Goal: Task Accomplishment & Management: Manage account settings

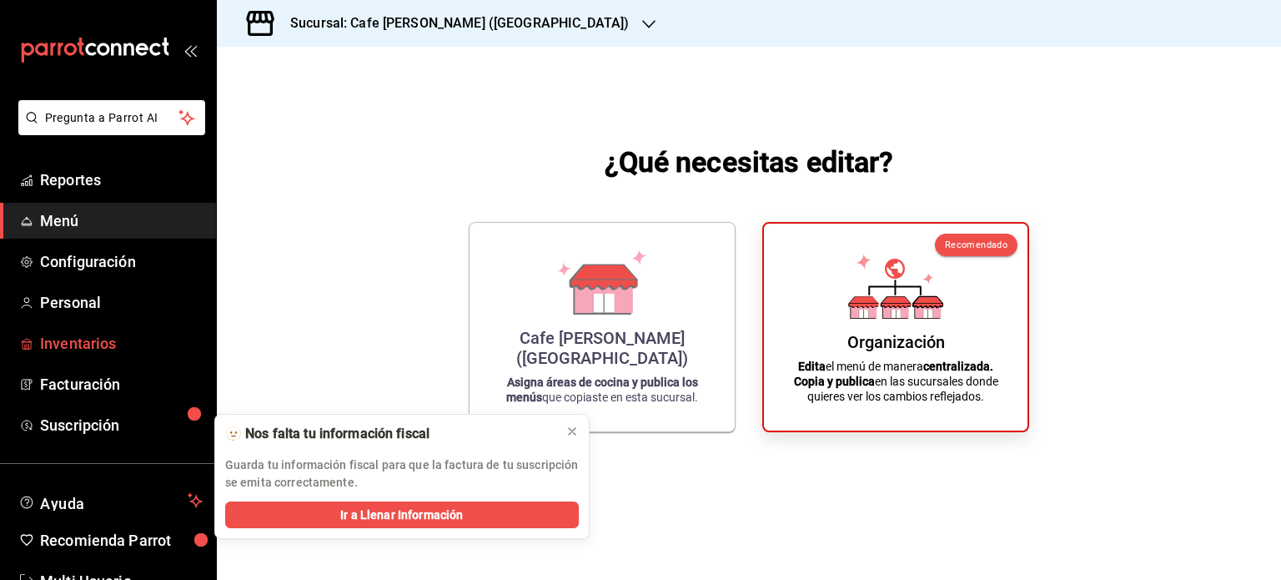
click at [87, 343] on span "Inventarios" at bounding box center [121, 343] width 163 height 23
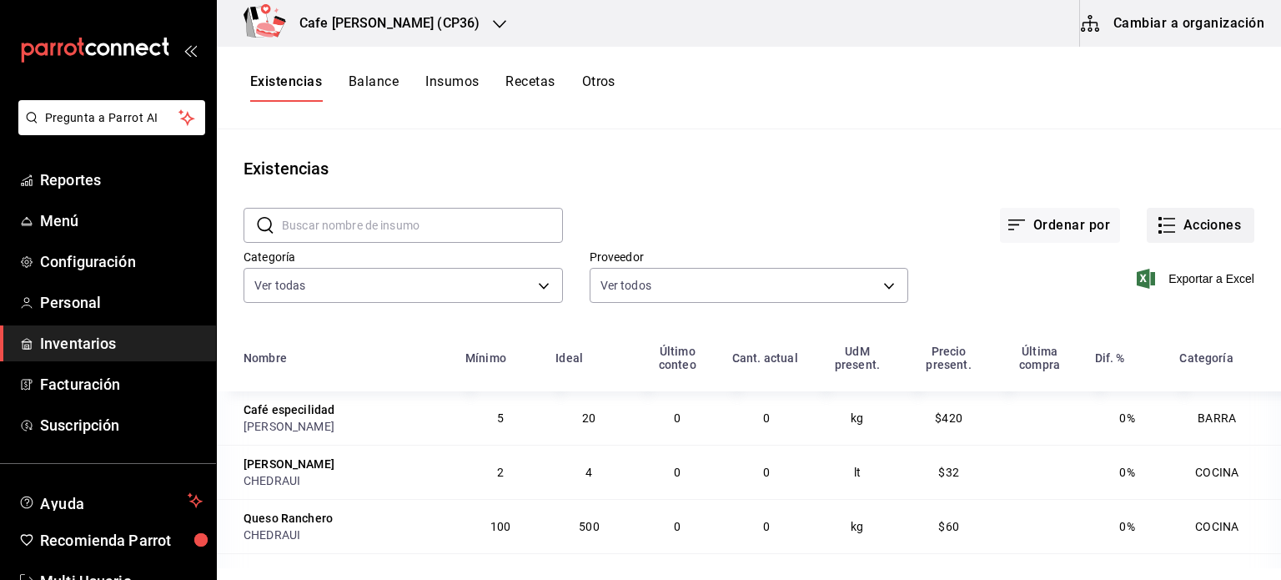
click at [1164, 224] on button "Acciones" at bounding box center [1201, 225] width 108 height 35
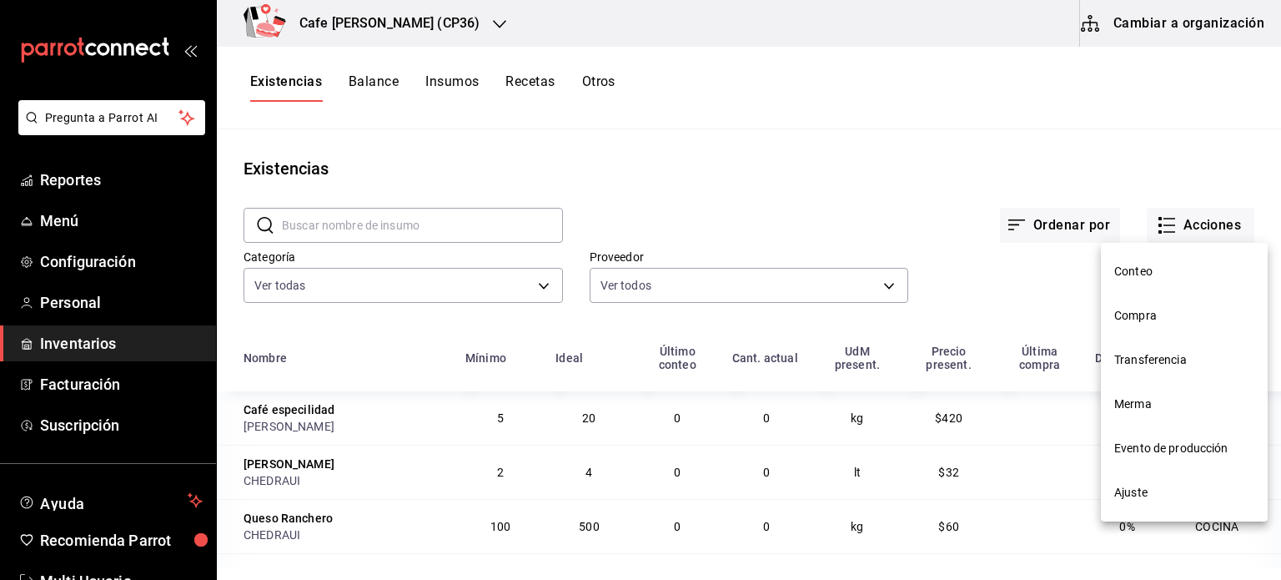
click at [1173, 19] on div at bounding box center [640, 290] width 1281 height 580
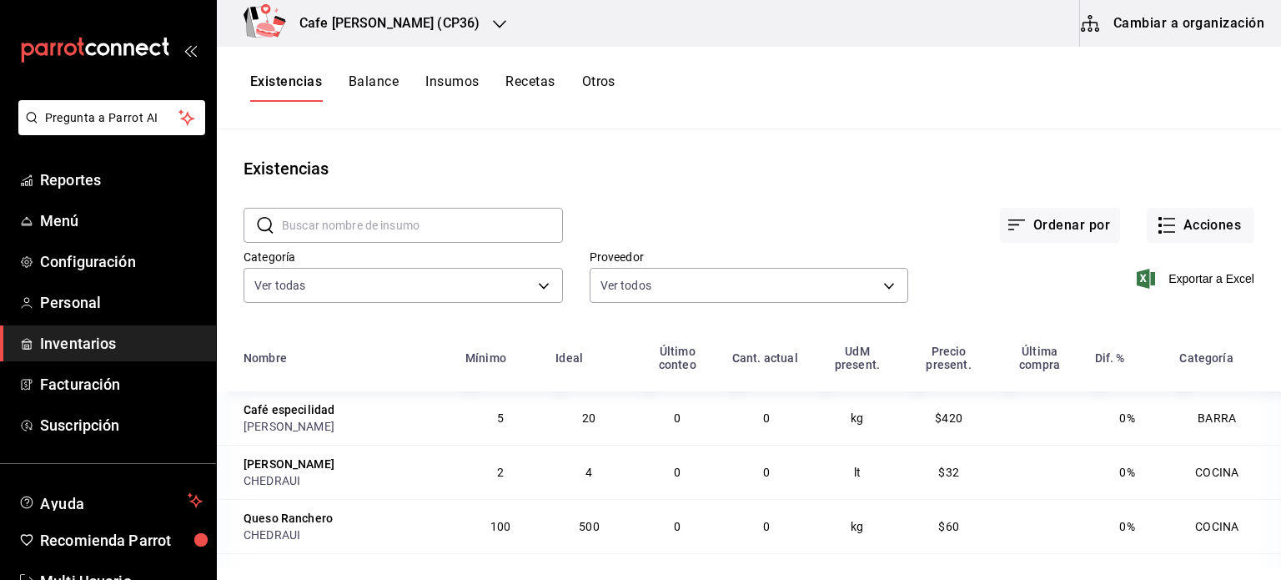
click at [1168, 25] on button "Cambiar a organización" at bounding box center [1174, 23] width 188 height 47
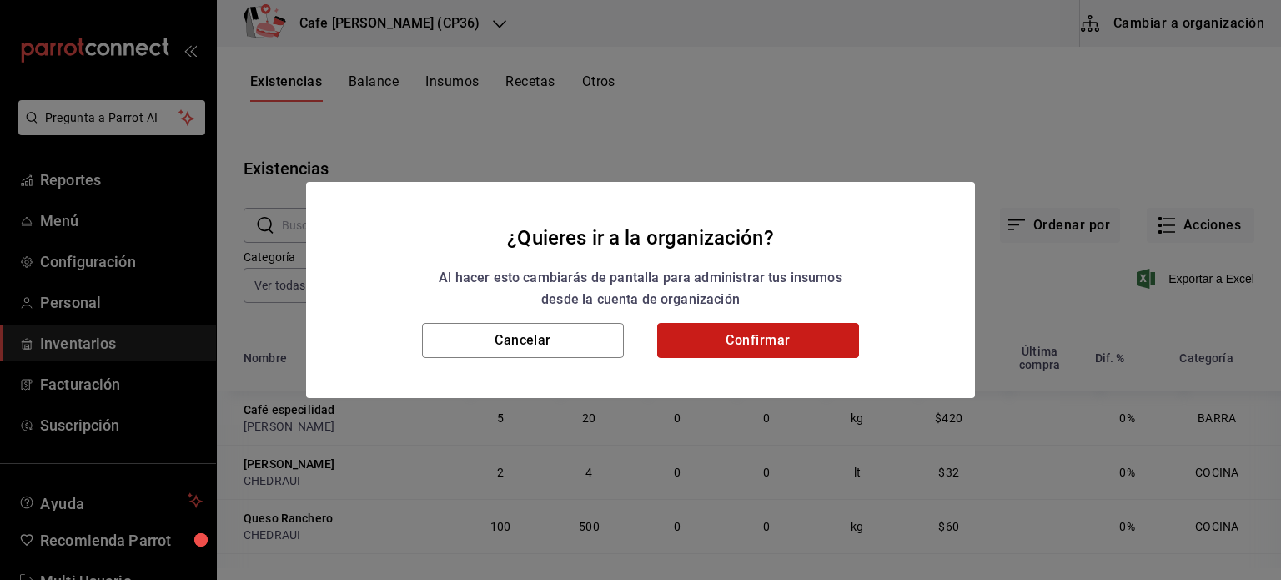
click at [727, 343] on button "Confirmar" at bounding box center [758, 340] width 202 height 35
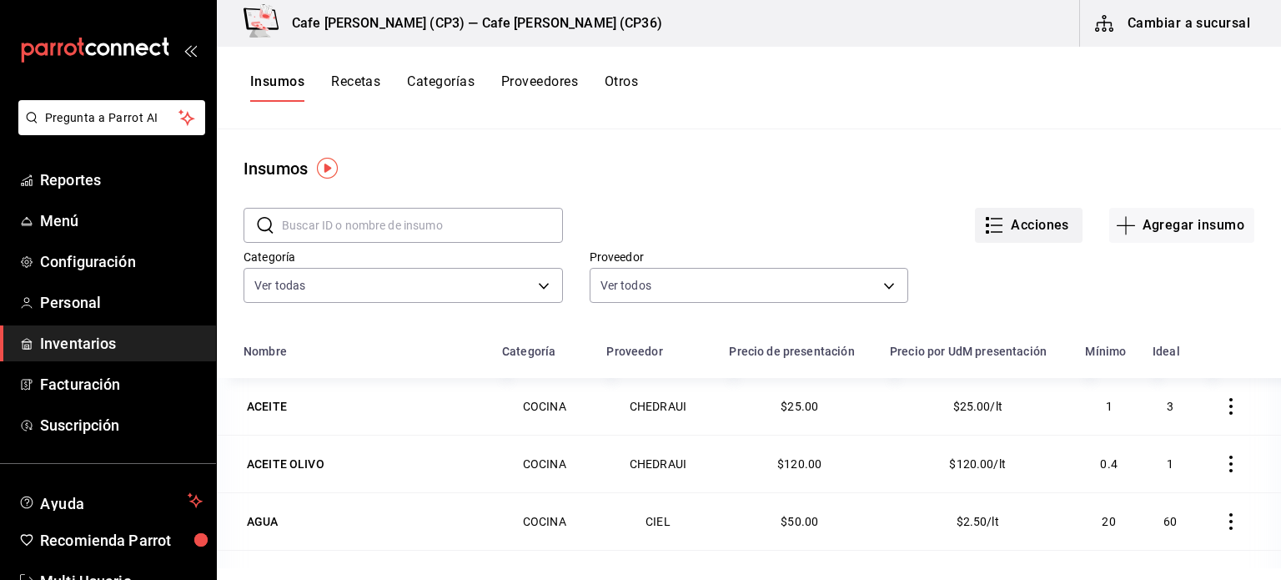
click at [1032, 223] on button "Acciones" at bounding box center [1029, 225] width 108 height 35
click at [939, 127] on div at bounding box center [640, 290] width 1281 height 580
click at [271, 403] on div "ACEITE" at bounding box center [267, 406] width 40 height 17
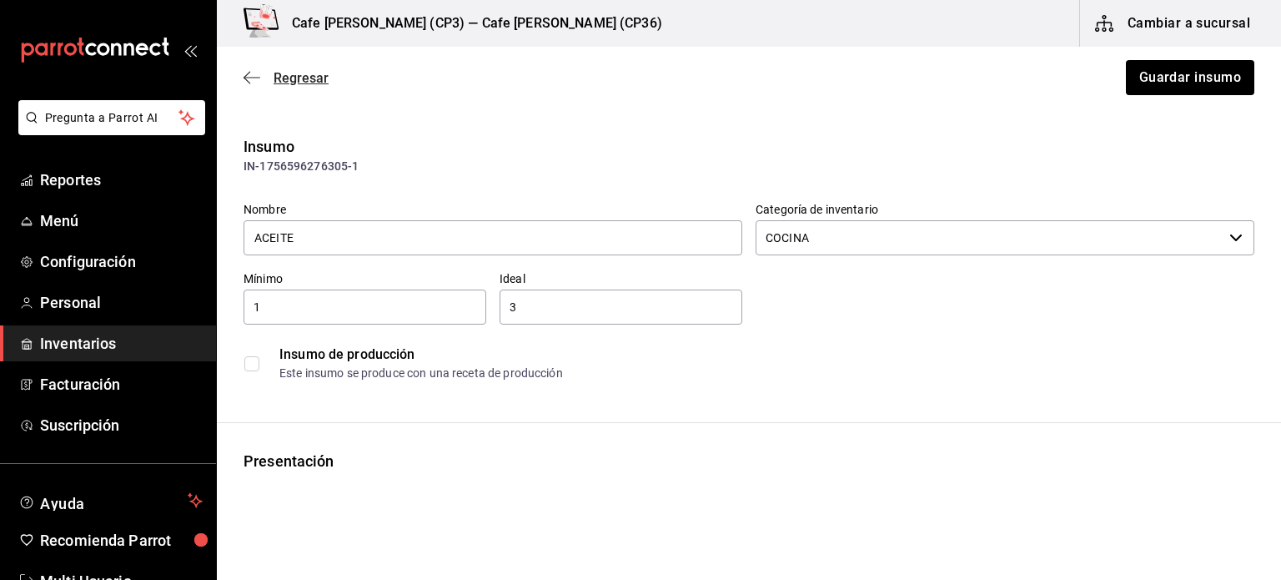
click at [256, 78] on icon "button" at bounding box center [252, 77] width 17 height 15
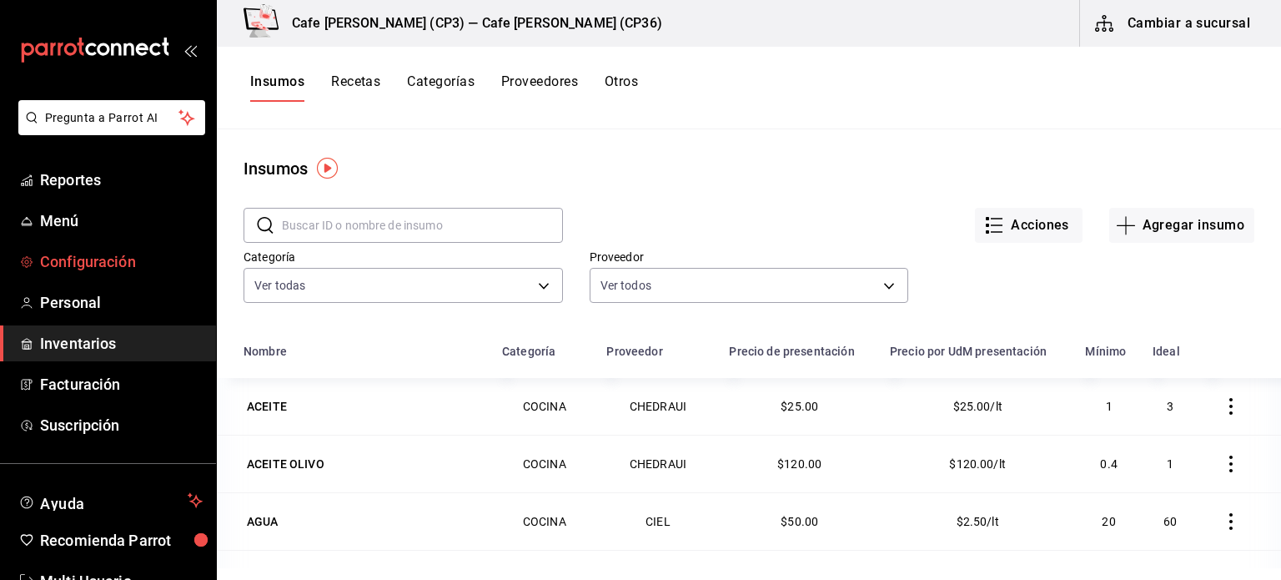
click at [100, 262] on span "Configuración" at bounding box center [121, 261] width 163 height 23
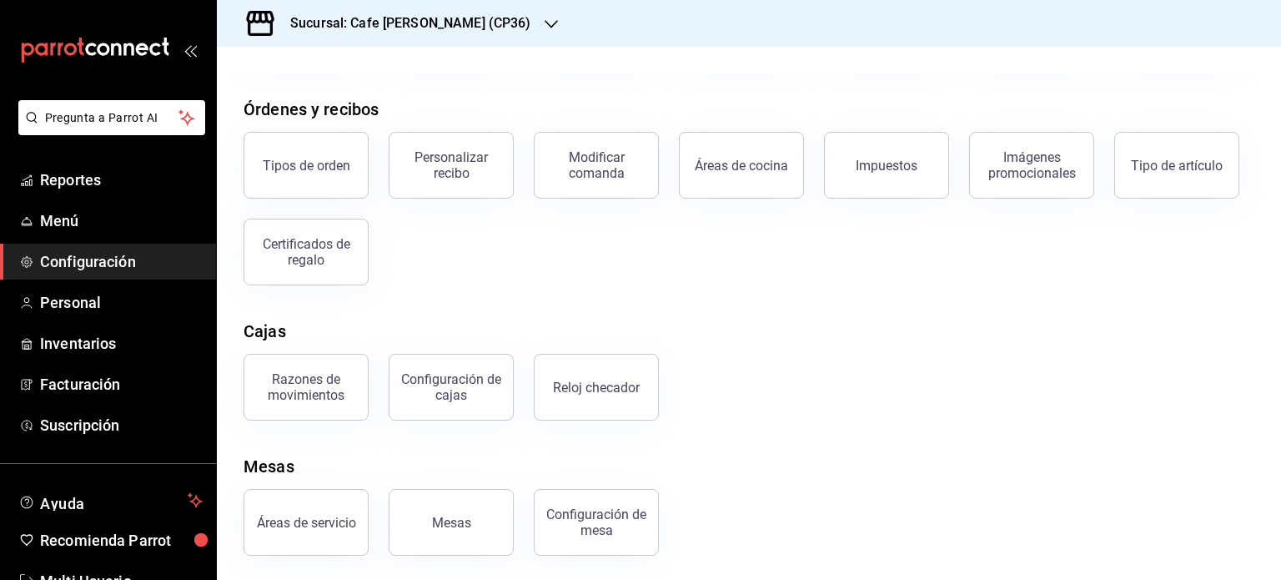
scroll to position [179, 0]
click at [450, 386] on div "Configuración de cajas" at bounding box center [450, 385] width 103 height 32
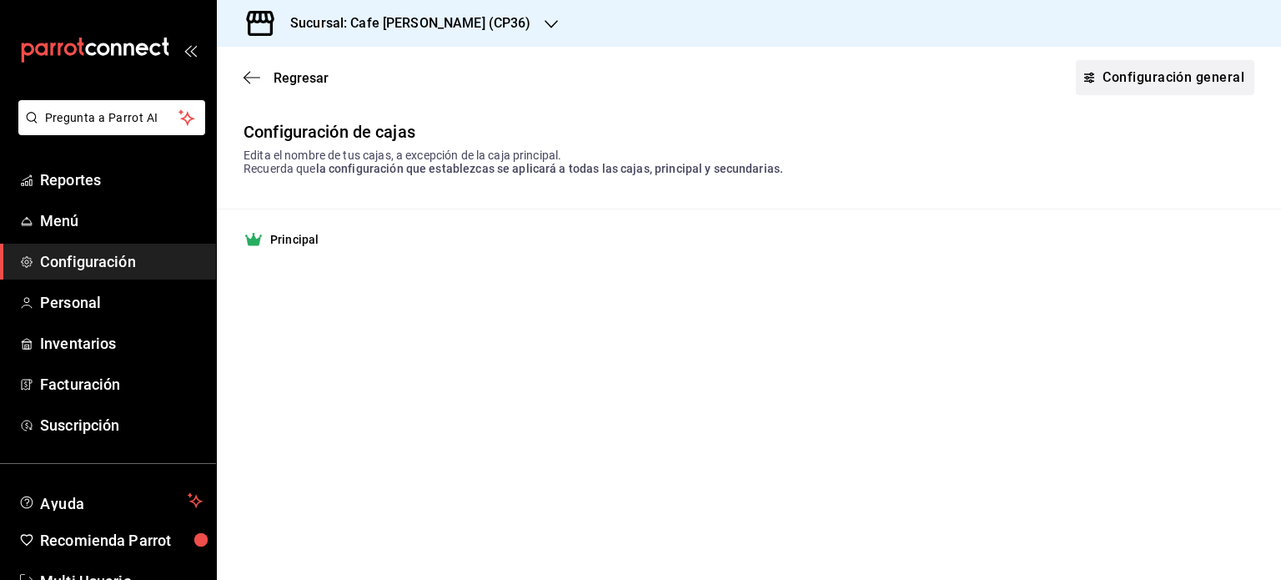
click at [1156, 73] on link "Configuración general" at bounding box center [1165, 77] width 178 height 35
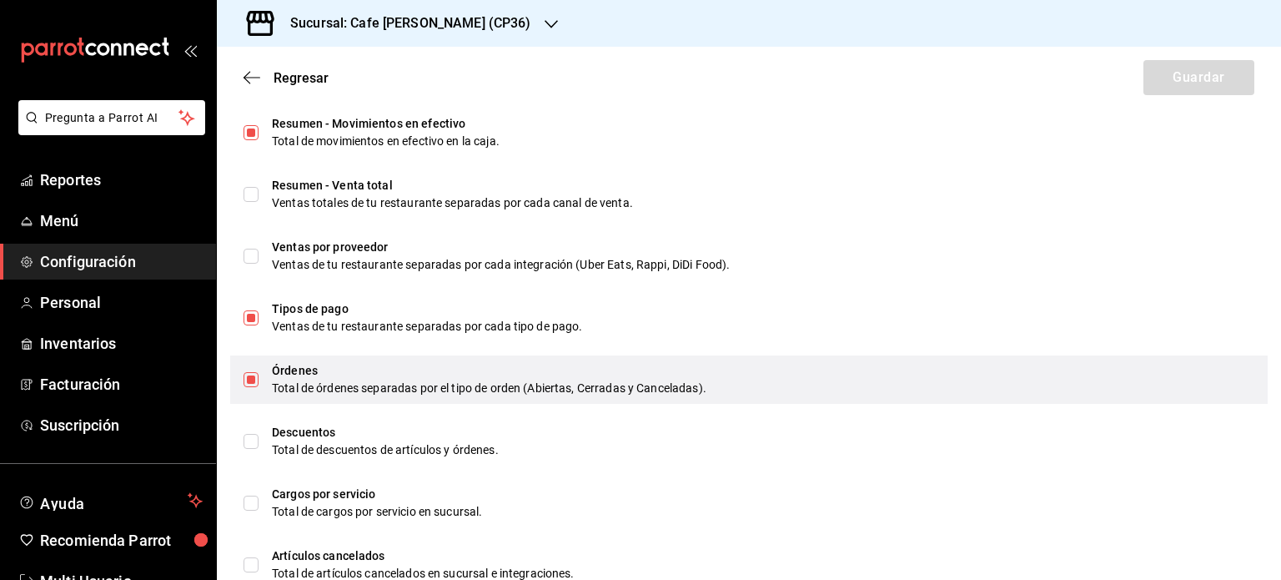
scroll to position [567, 0]
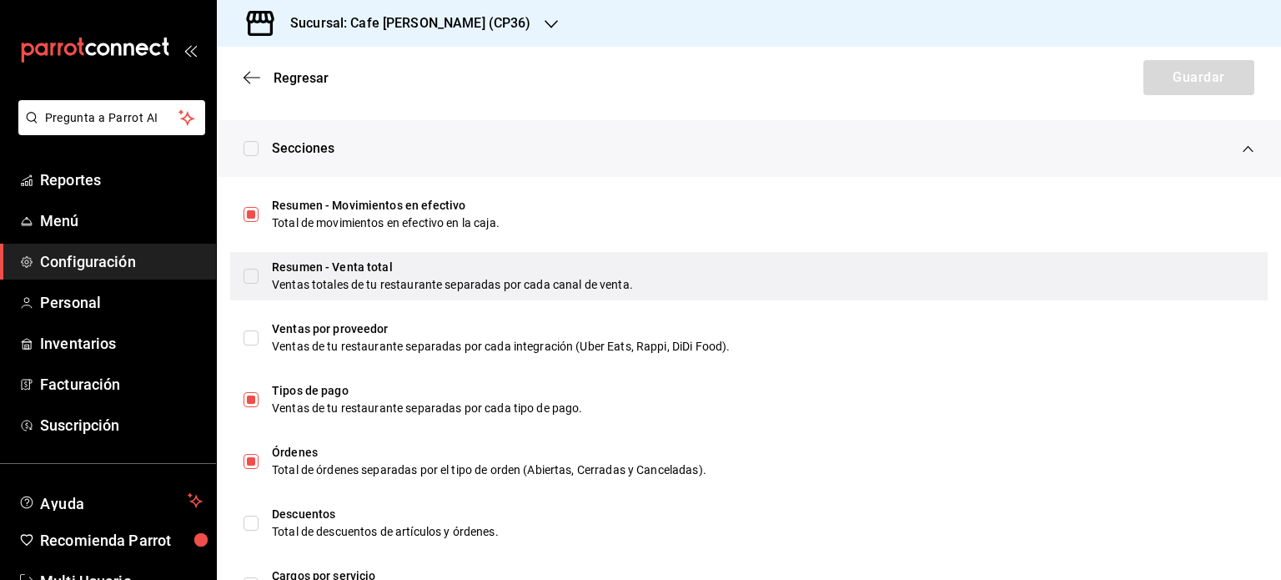
click at [254, 275] on input "checkbox" at bounding box center [251, 276] width 15 height 15
checkbox input "true"
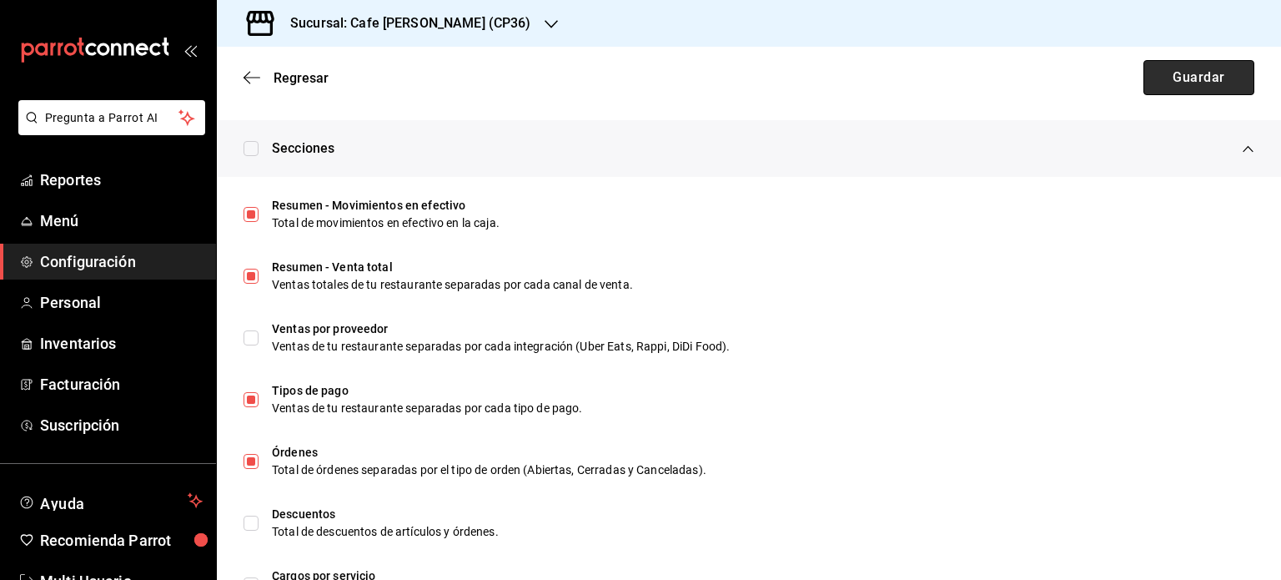
click at [1174, 76] on button "Guardar" at bounding box center [1198, 77] width 111 height 35
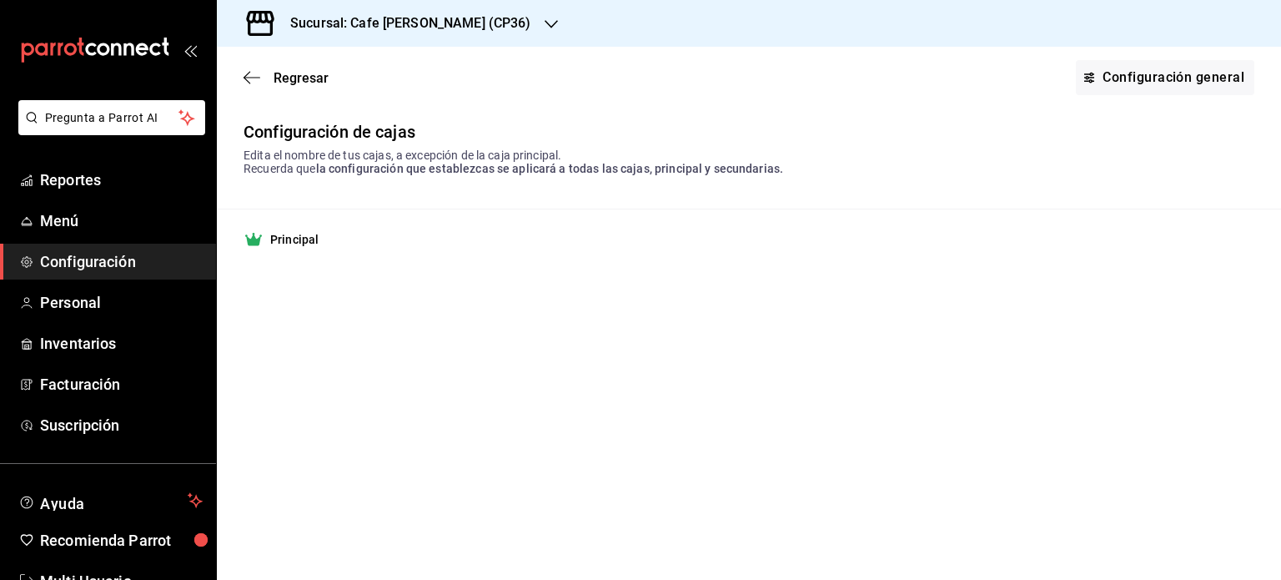
click at [476, 19] on div "Sucursal: Cafe [PERSON_NAME] (CP36)" at bounding box center [397, 23] width 334 height 47
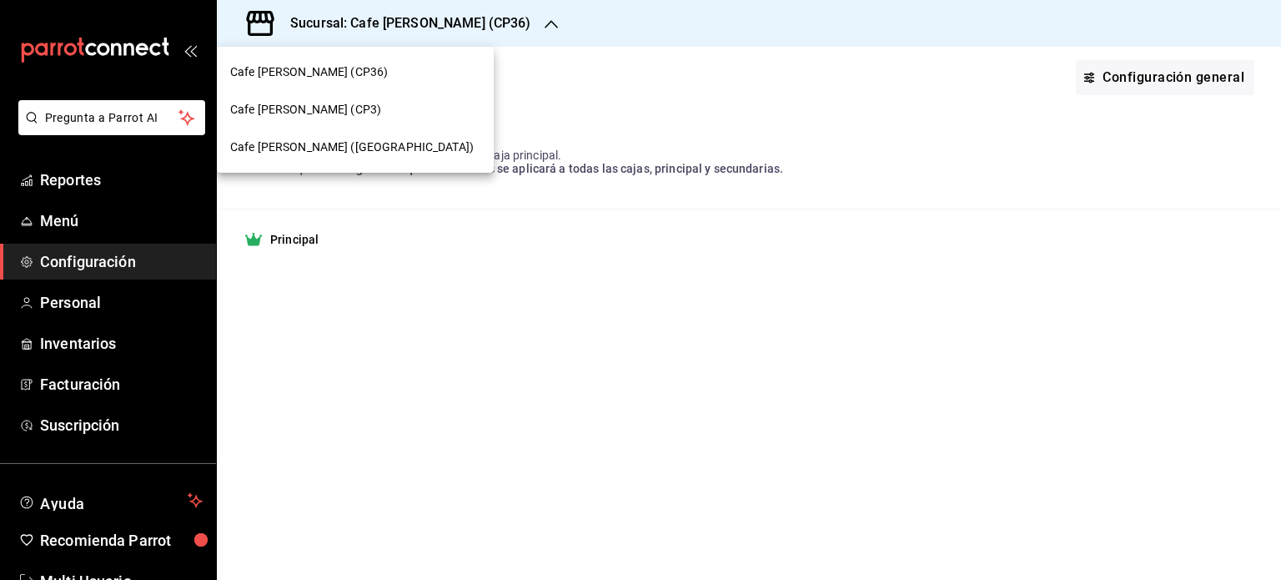
click at [327, 106] on span "Cafe [PERSON_NAME] (CP3)" at bounding box center [305, 110] width 151 height 18
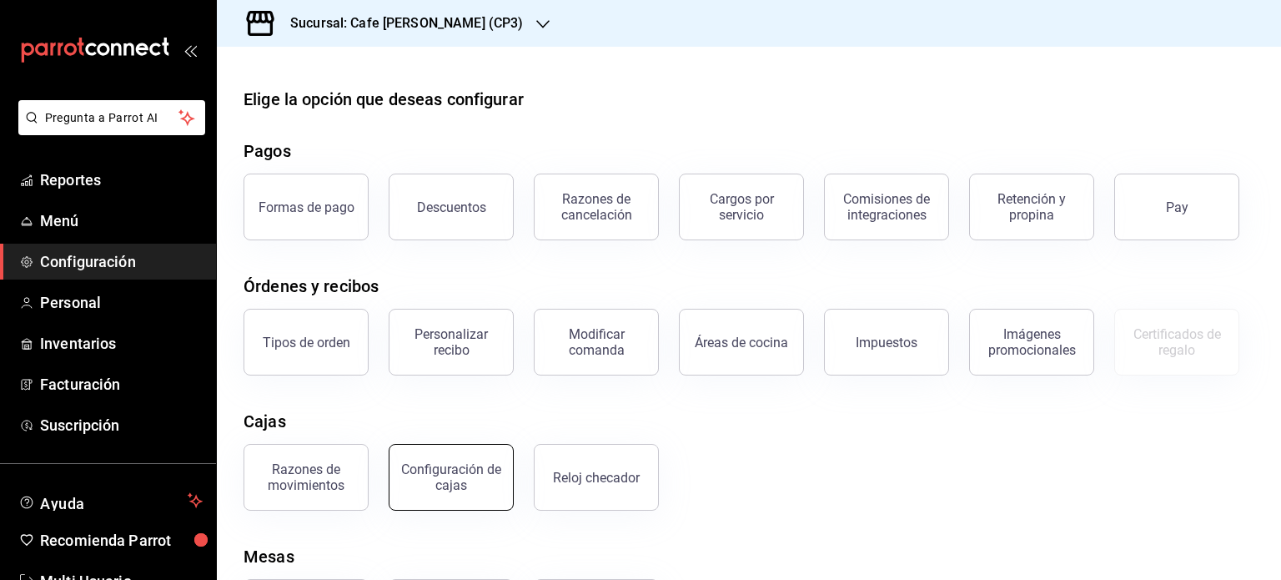
click at [466, 485] on div "Configuración de cajas" at bounding box center [450, 477] width 103 height 32
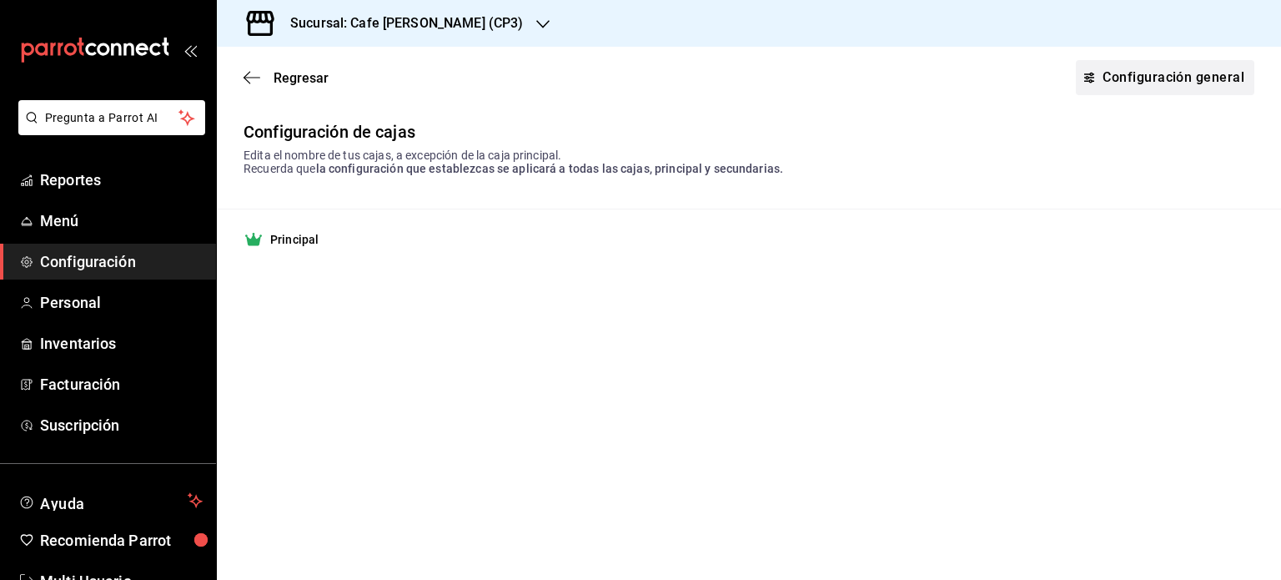
click at [1123, 75] on link "Configuración general" at bounding box center [1165, 77] width 178 height 35
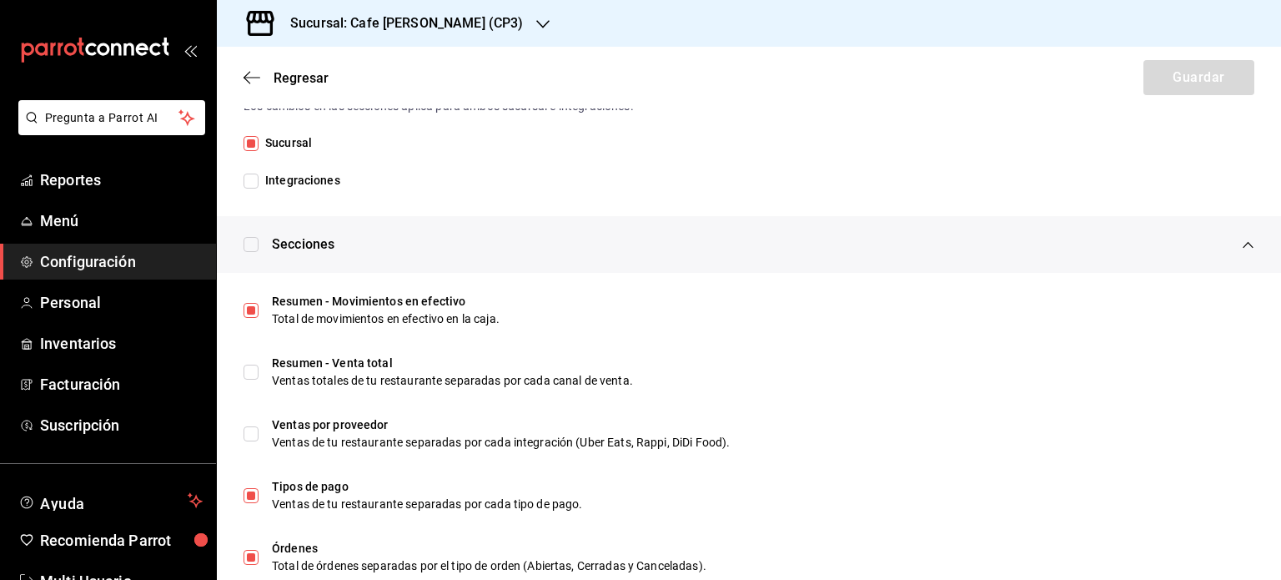
scroll to position [500, 0]
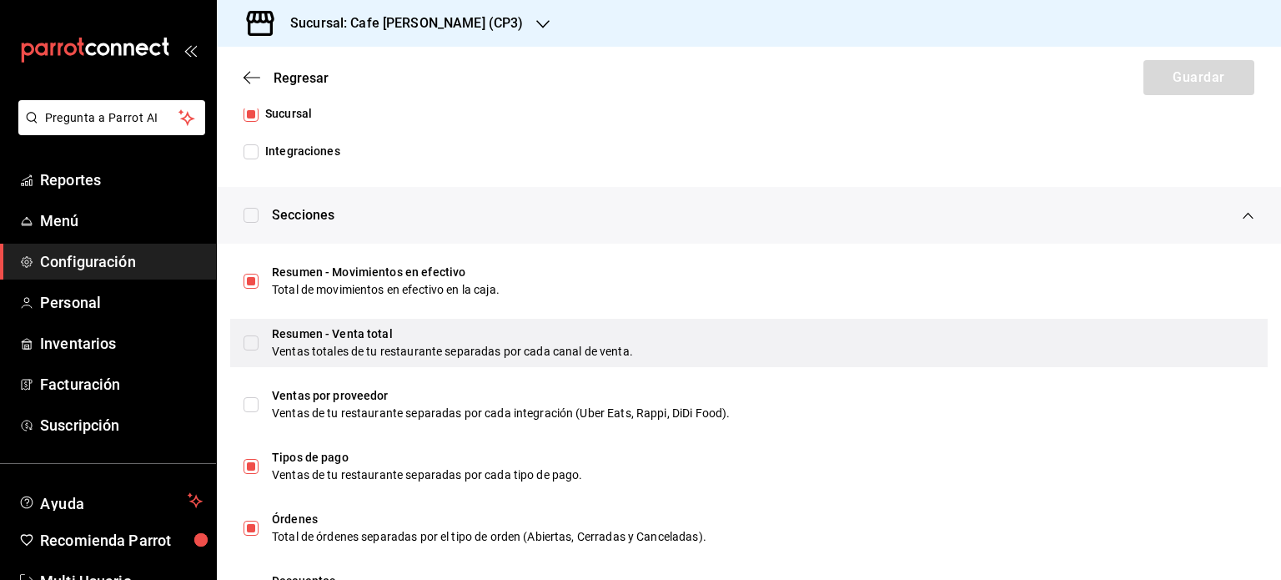
click at [250, 343] on input "checkbox" at bounding box center [251, 342] width 15 height 15
checkbox input "true"
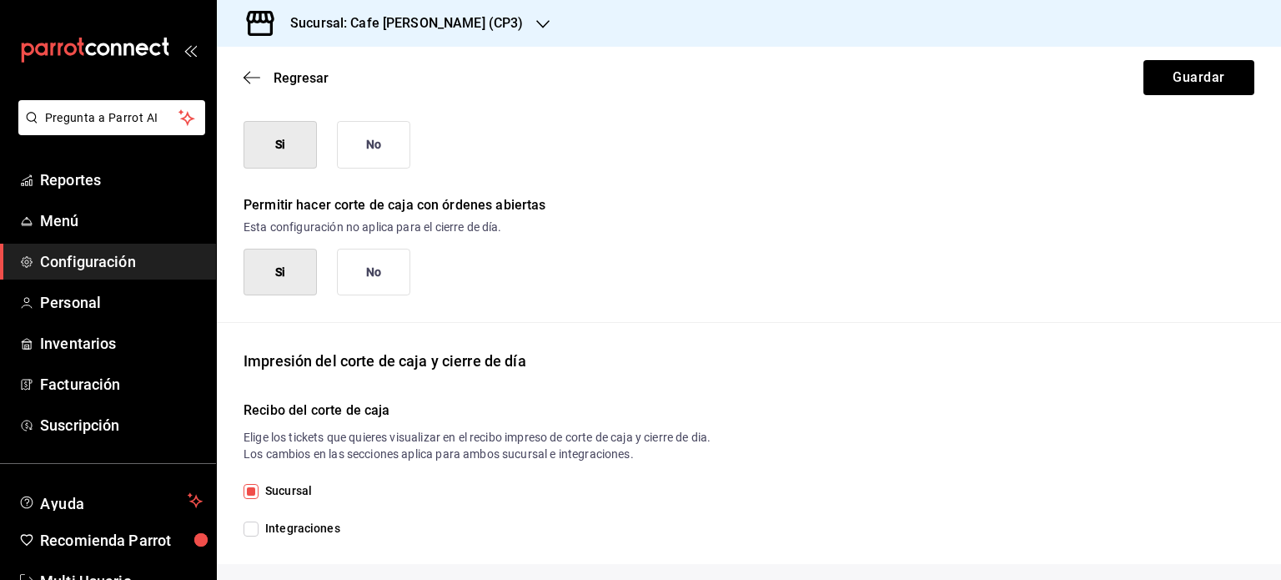
scroll to position [0, 0]
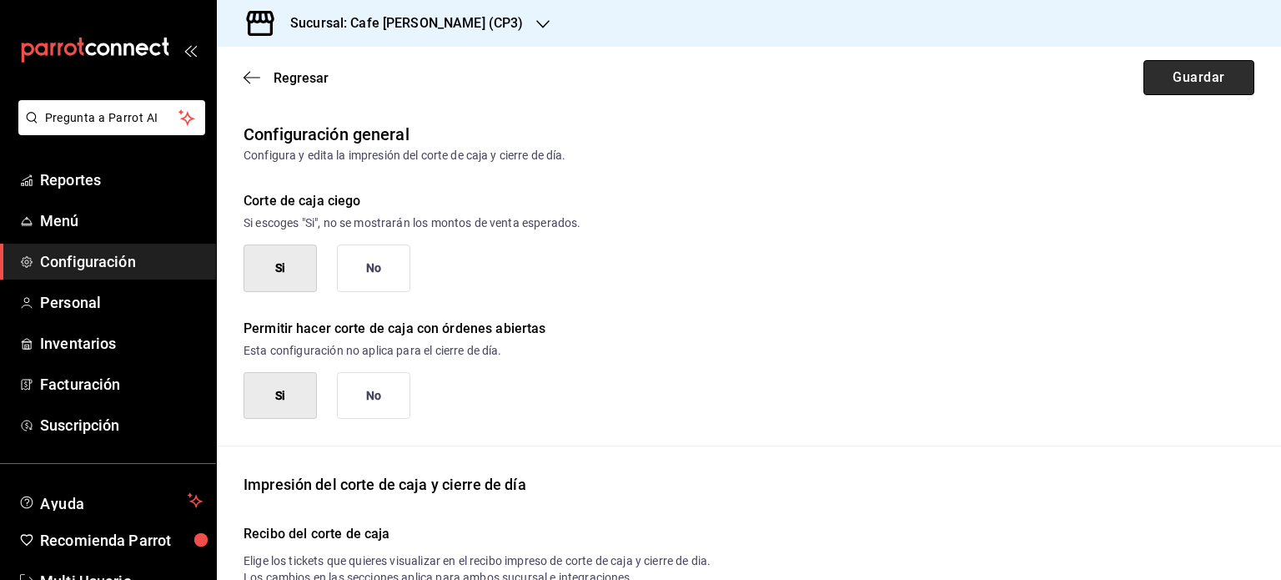
click at [1193, 73] on button "Guardar" at bounding box center [1198, 77] width 111 height 35
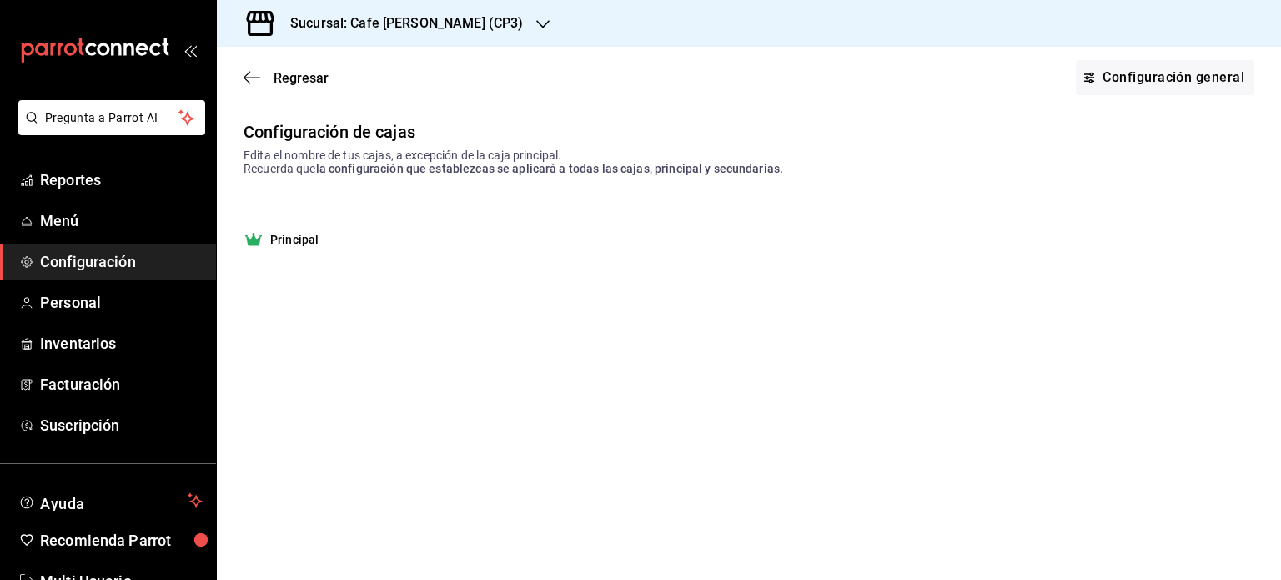
click at [471, 26] on div "Sucursal: Cafe [PERSON_NAME] (CP3)" at bounding box center [393, 23] width 326 height 47
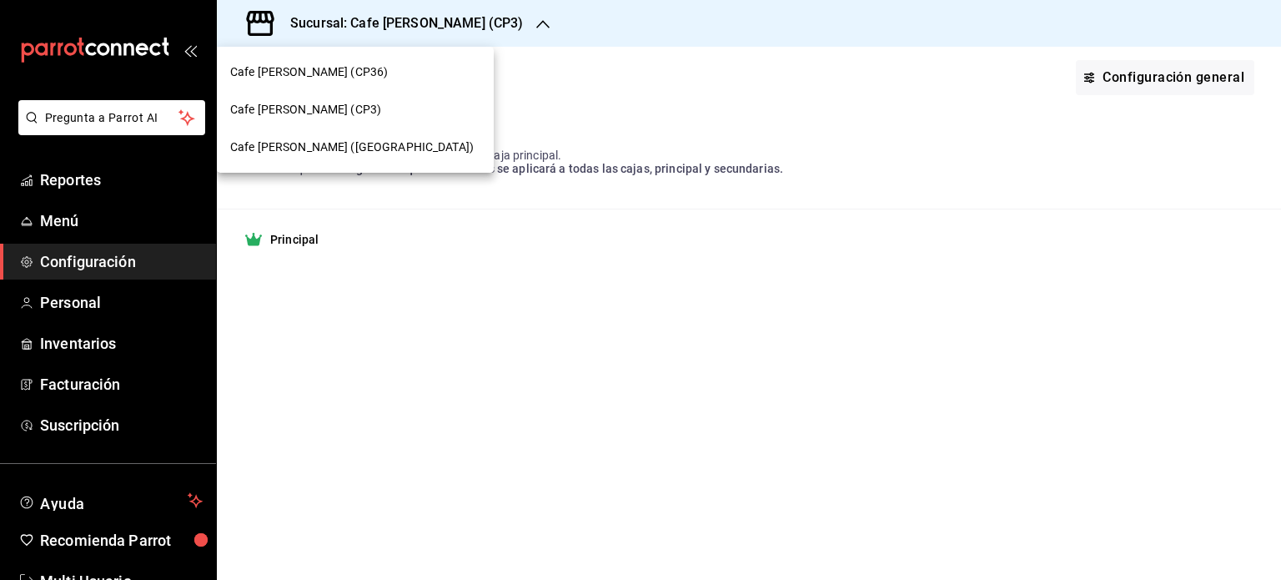
click at [337, 152] on span "Cafe [PERSON_NAME] ([GEOGRAPHIC_DATA])" at bounding box center [352, 147] width 244 height 18
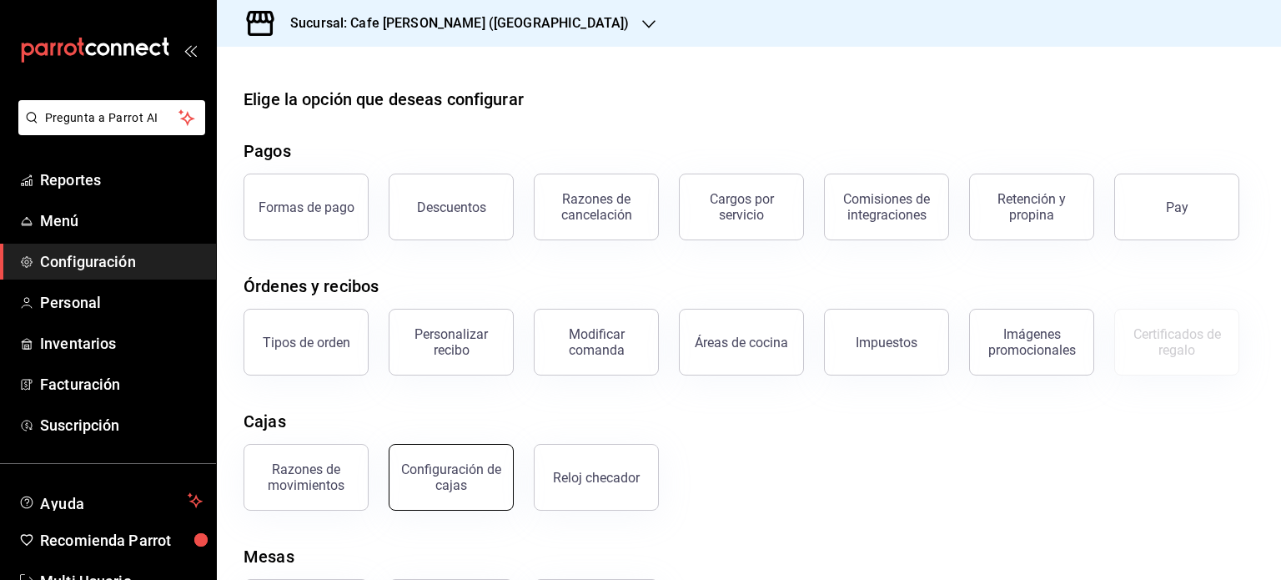
click at [460, 478] on div "Configuración de cajas" at bounding box center [450, 477] width 103 height 32
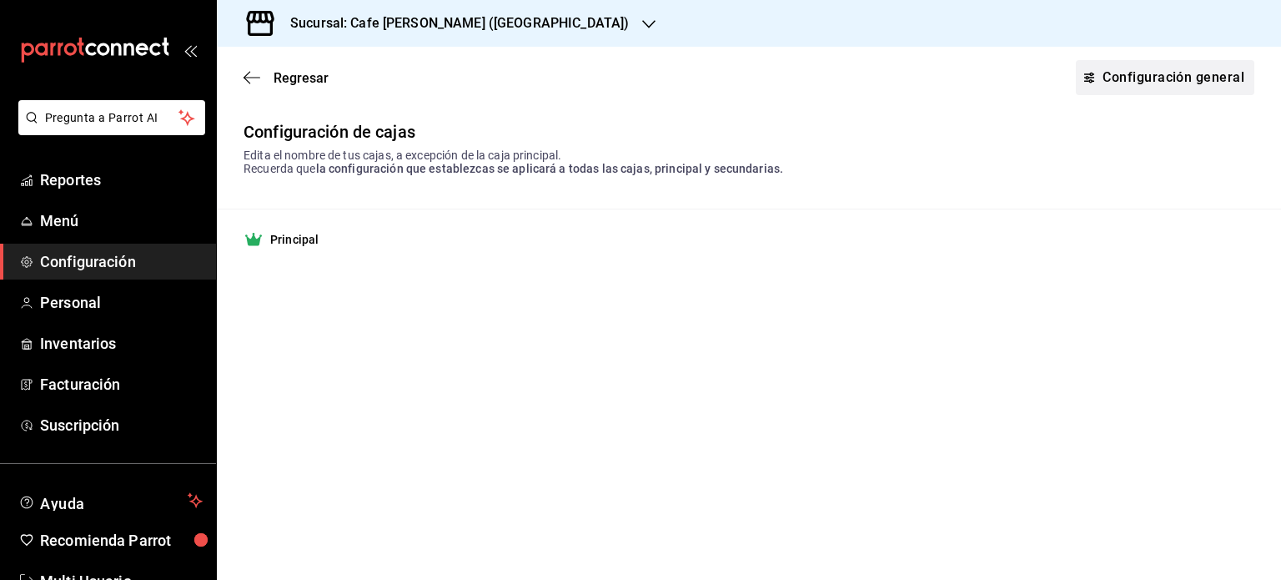
click at [1168, 75] on link "Configuración general" at bounding box center [1165, 77] width 178 height 35
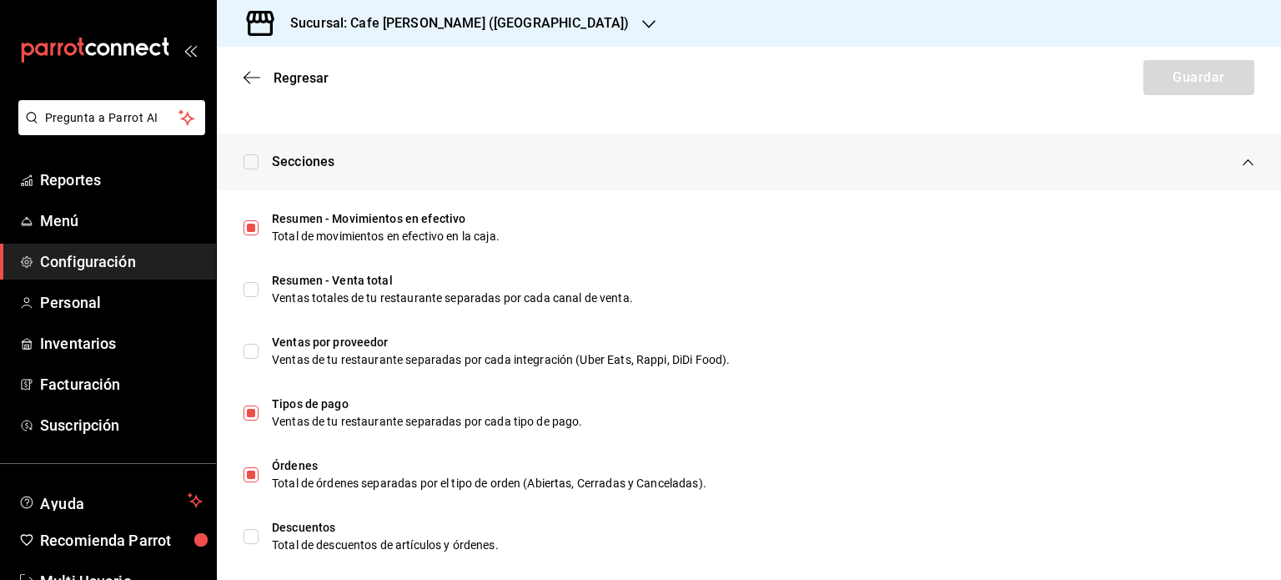
scroll to position [584, 0]
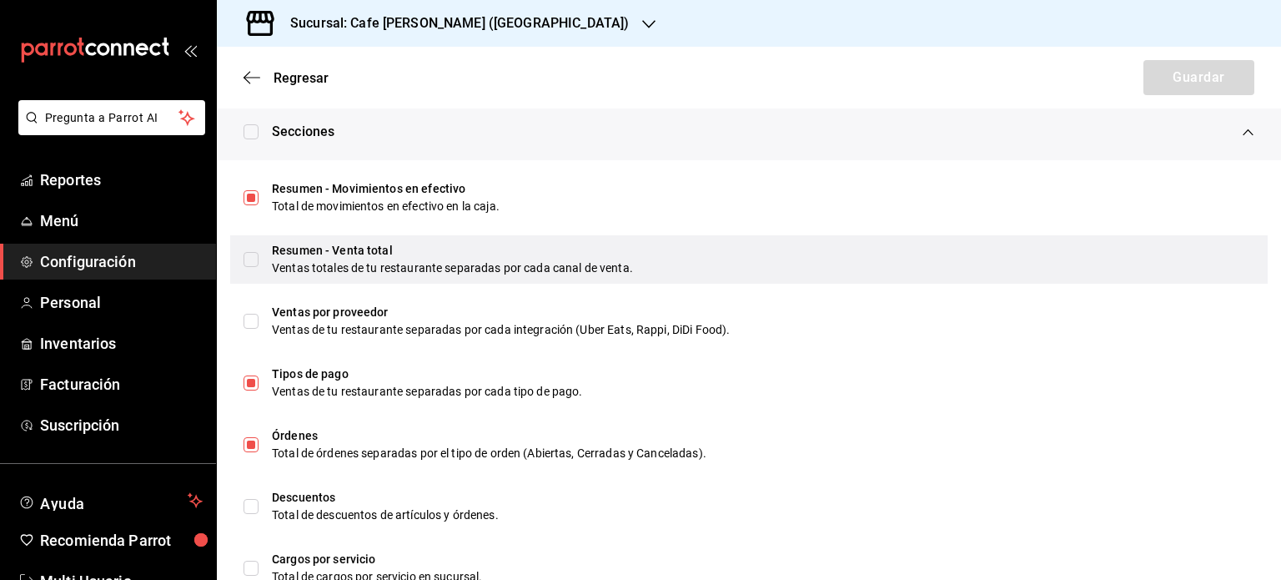
click at [249, 254] on input "checkbox" at bounding box center [251, 259] width 15 height 15
checkbox input "true"
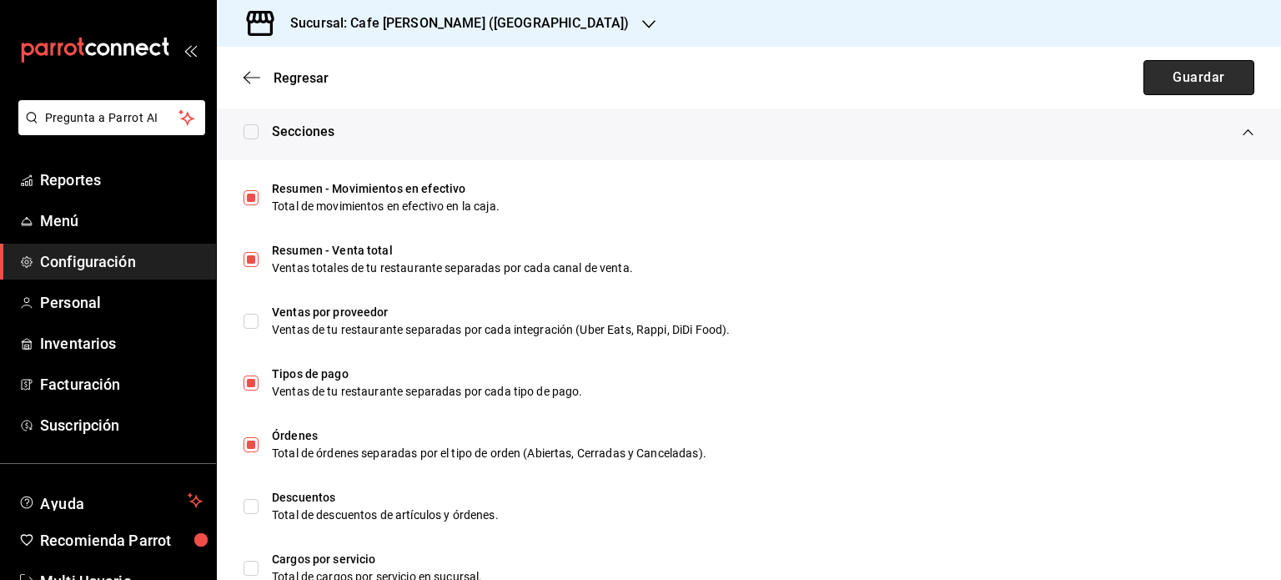
click at [1168, 75] on button "Guardar" at bounding box center [1198, 77] width 111 height 35
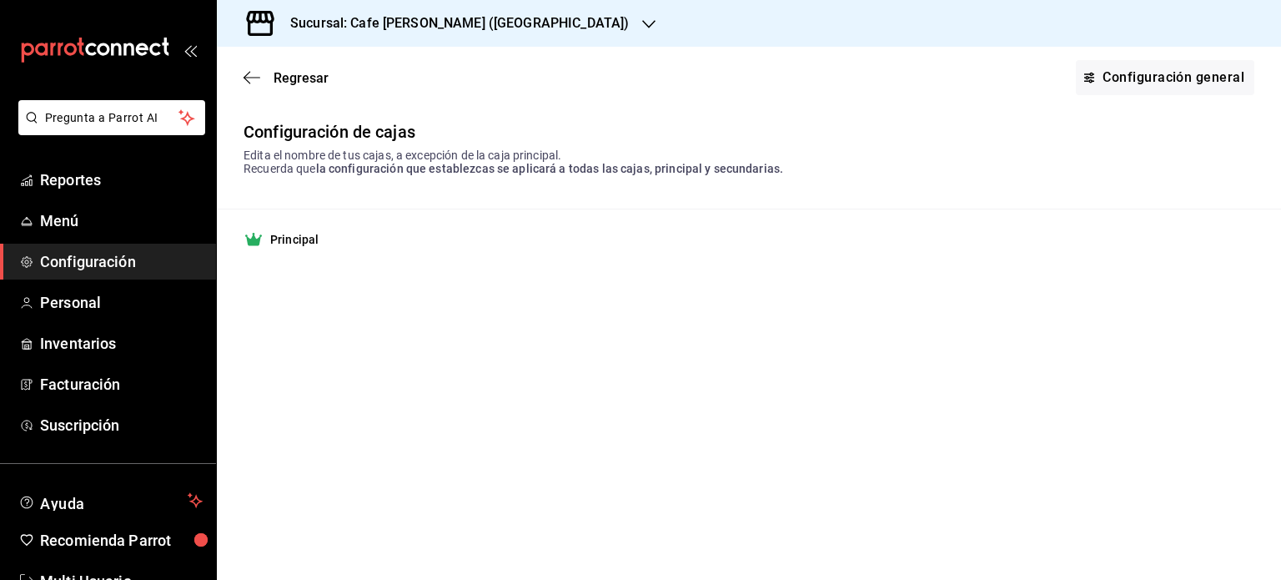
click at [504, 28] on h3 "Sucursal: Cafe [PERSON_NAME] ([GEOGRAPHIC_DATA])" at bounding box center [453, 23] width 352 height 20
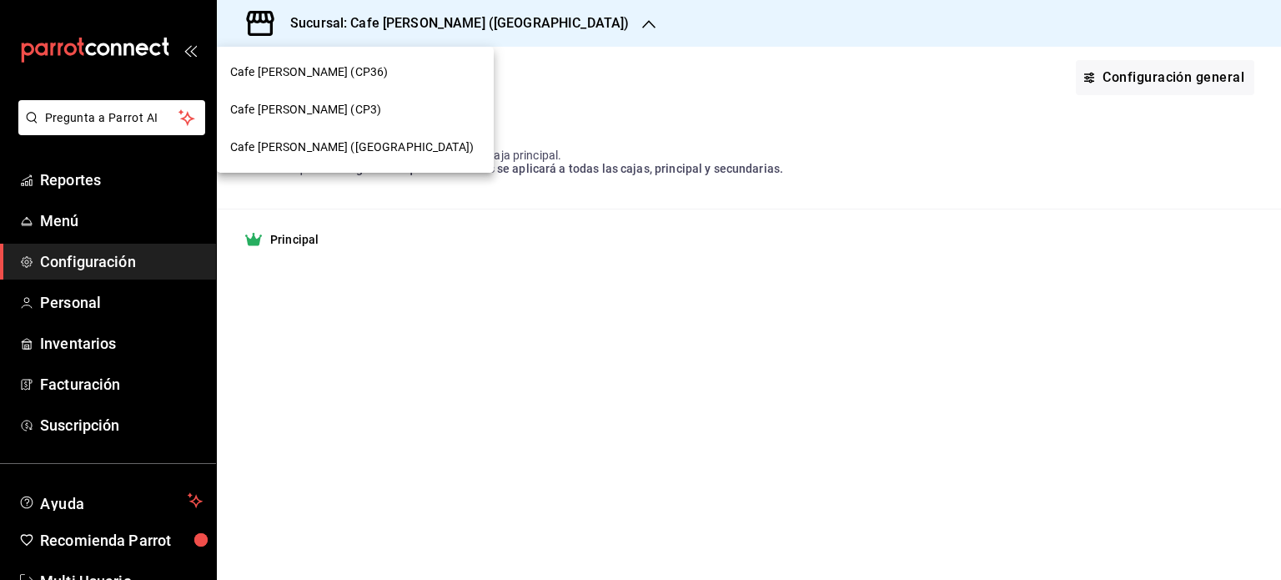
click at [314, 109] on span "Cafe [PERSON_NAME] (CP3)" at bounding box center [305, 110] width 151 height 18
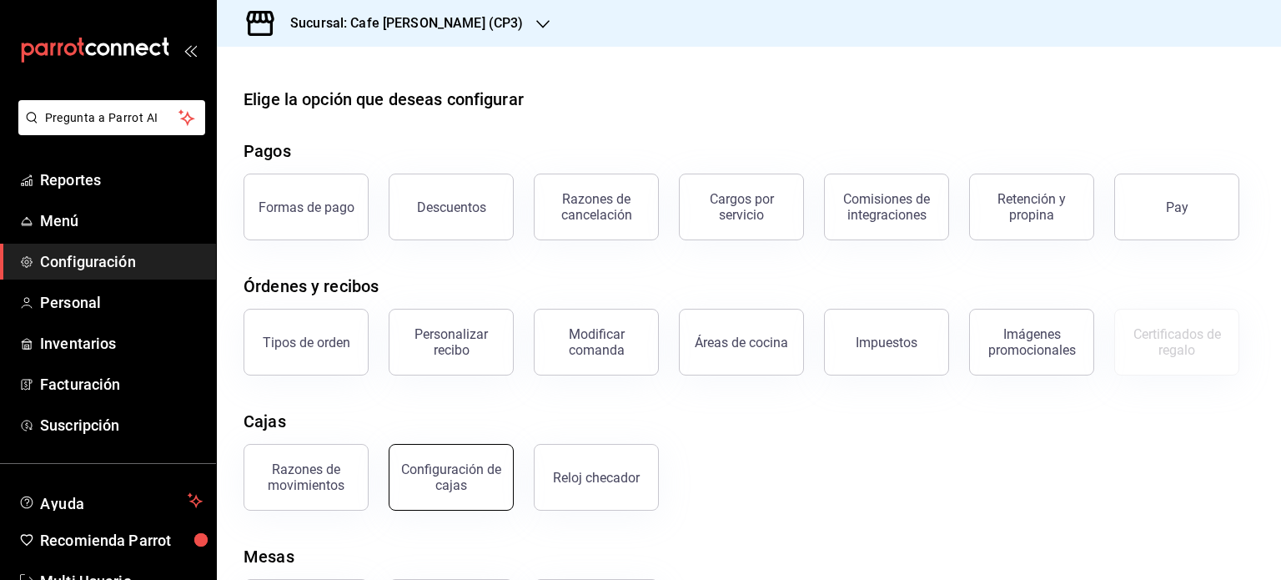
click at [421, 479] on div "Configuración de cajas" at bounding box center [450, 477] width 103 height 32
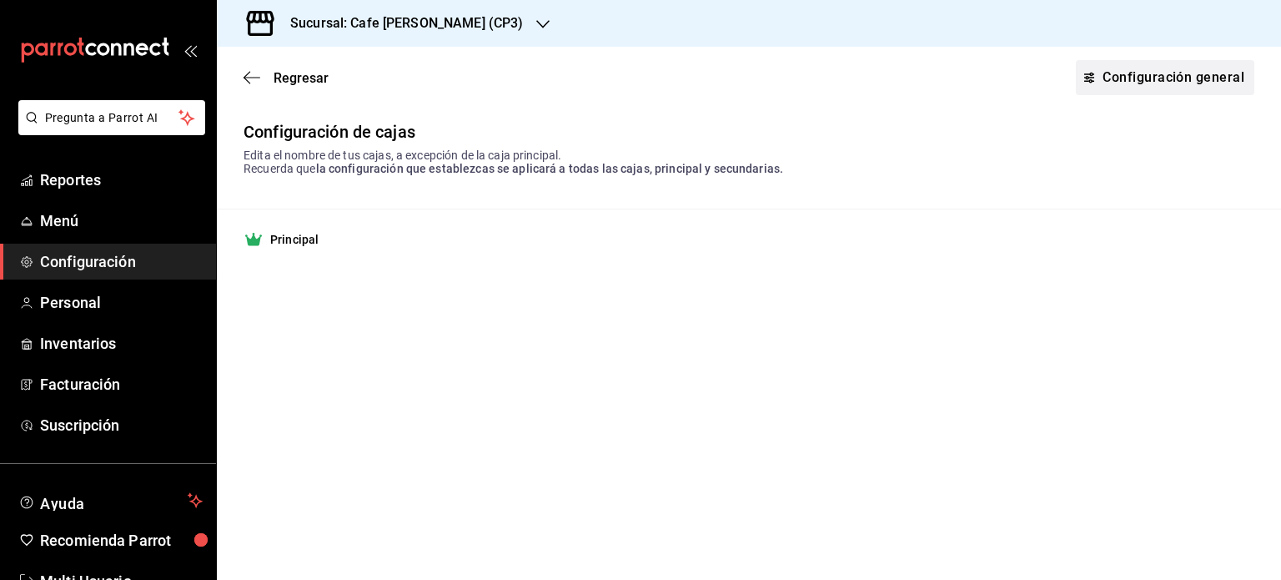
click at [1158, 79] on link "Configuración general" at bounding box center [1165, 77] width 178 height 35
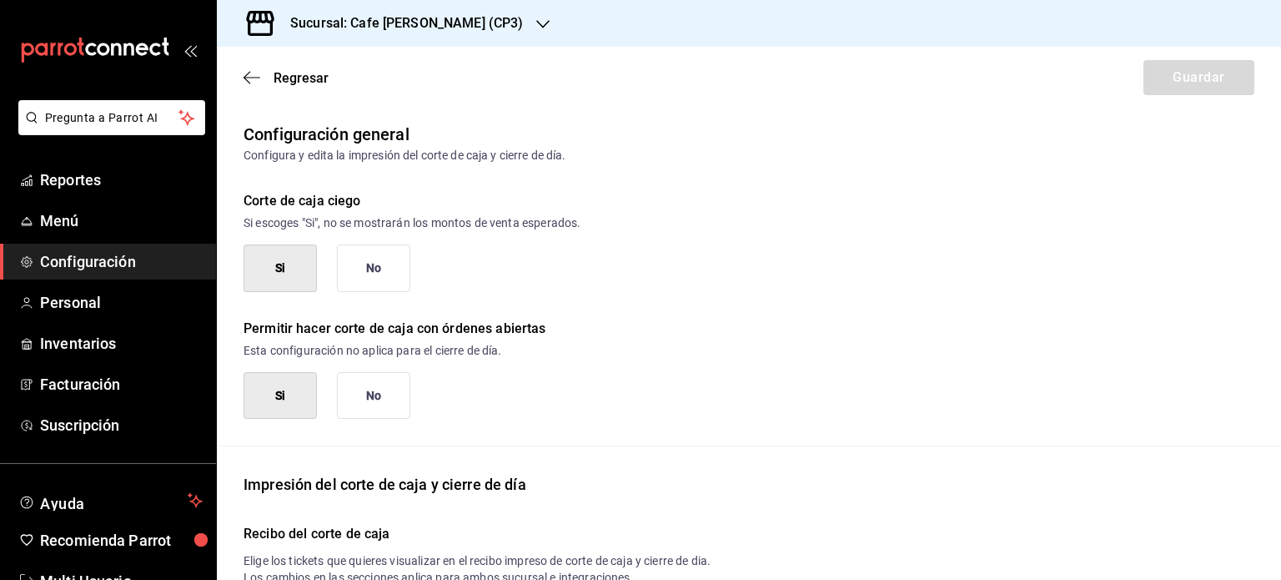
click at [450, 18] on h3 "Sucursal: Cafe [PERSON_NAME] (CP3)" at bounding box center [400, 23] width 246 height 20
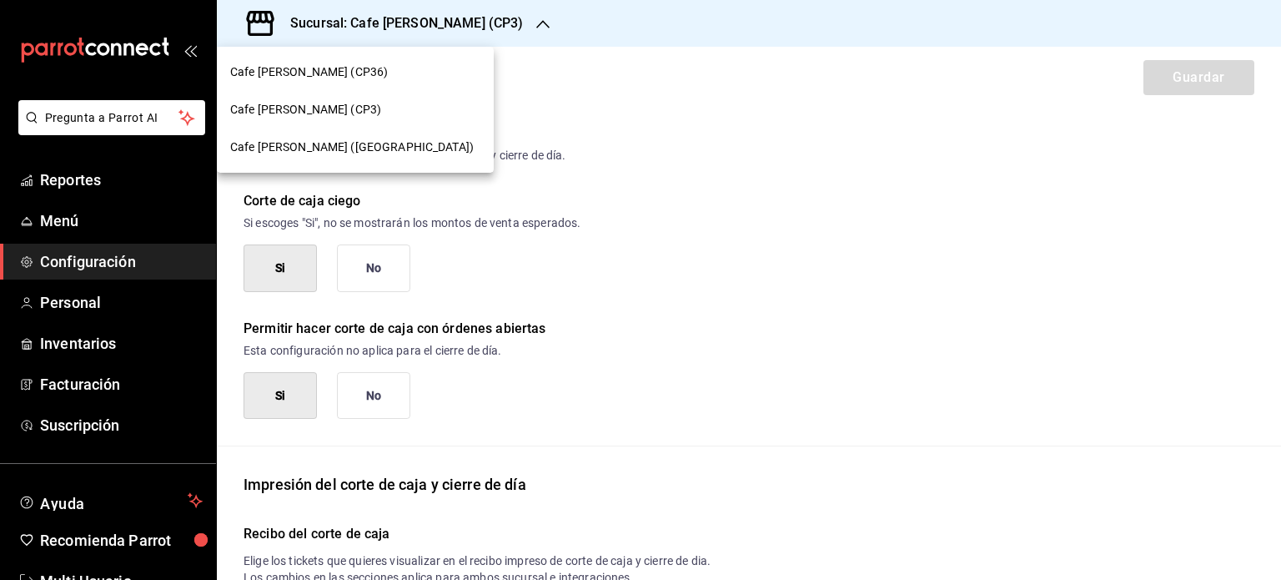
click at [332, 73] on span "Cafe [PERSON_NAME] (CP36)" at bounding box center [309, 72] width 158 height 18
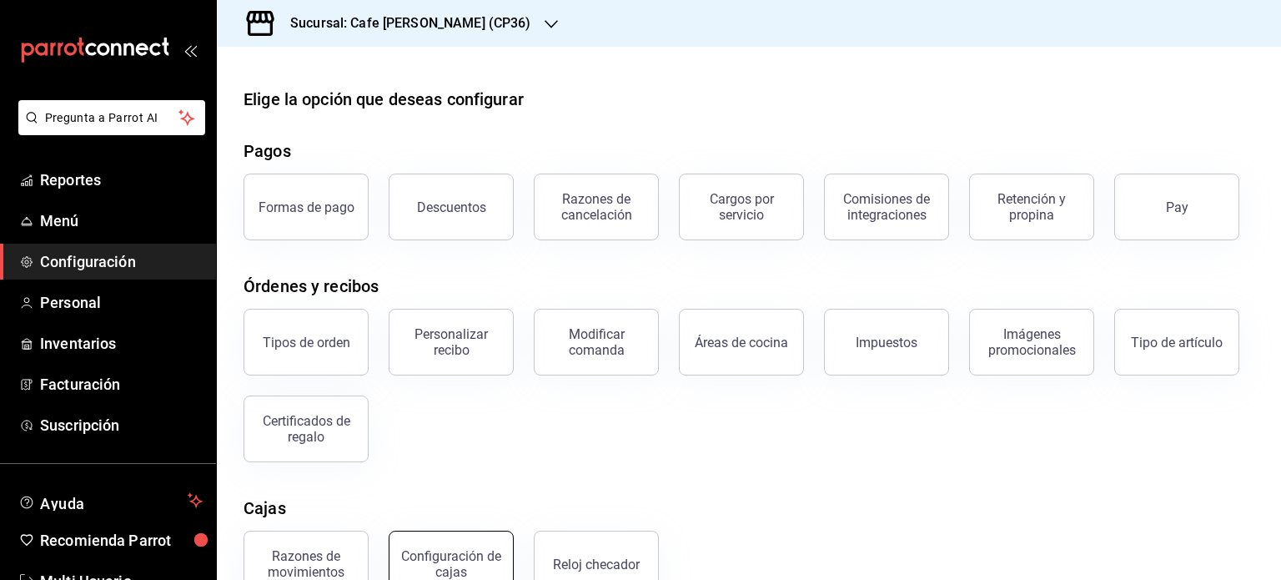
click at [480, 553] on div "Configuración de cajas" at bounding box center [450, 564] width 103 height 32
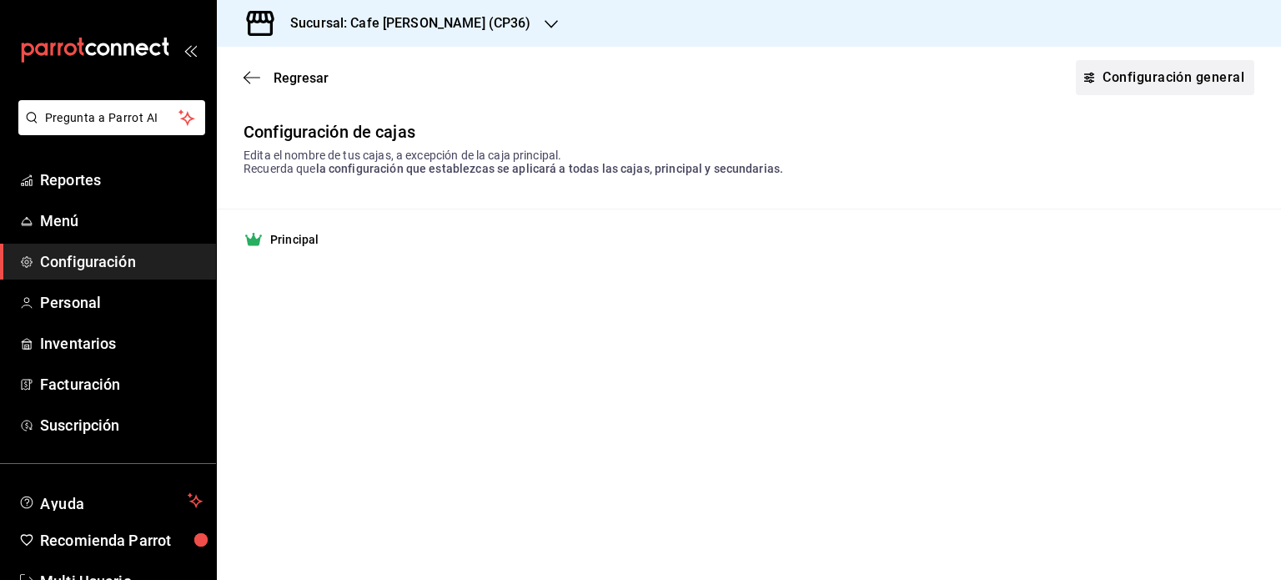
click at [1164, 77] on link "Configuración general" at bounding box center [1165, 77] width 178 height 35
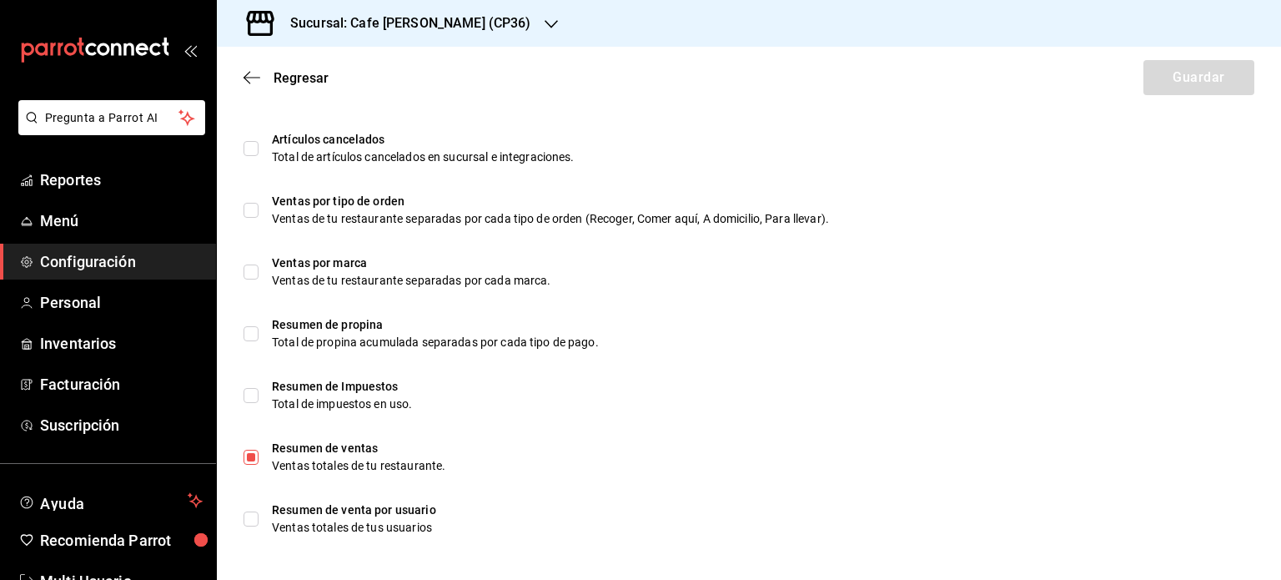
scroll to position [1068, 0]
click at [433, 23] on h3 "Sucursal: Cafe [PERSON_NAME] (CP36)" at bounding box center [404, 23] width 254 height 20
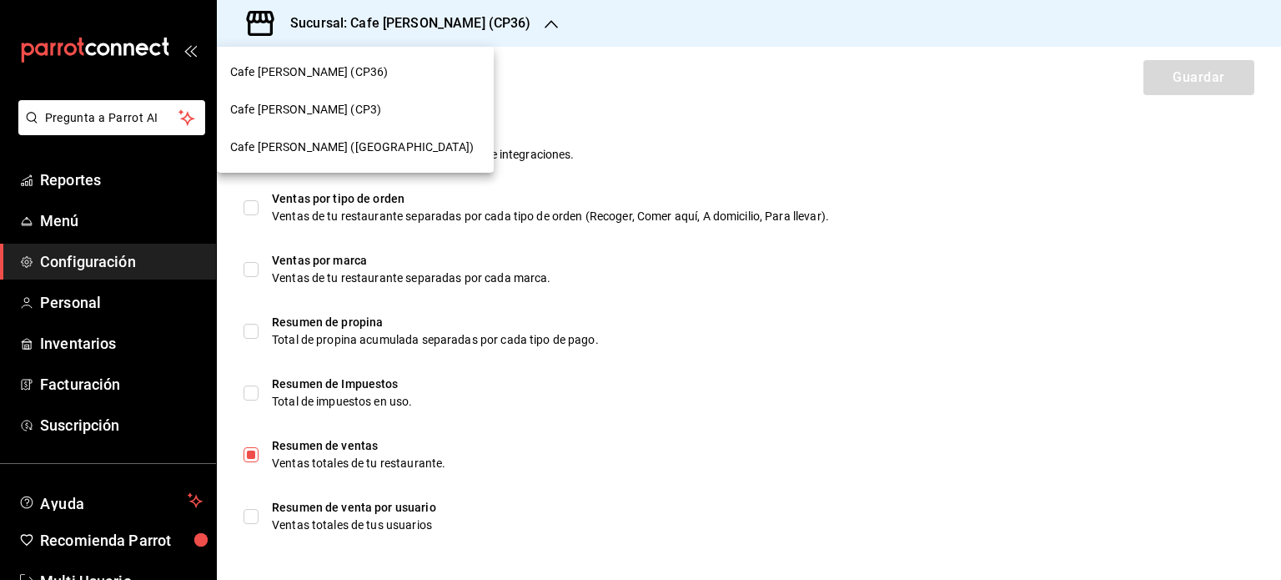
click at [307, 110] on span "Cafe [PERSON_NAME] (CP3)" at bounding box center [305, 110] width 151 height 18
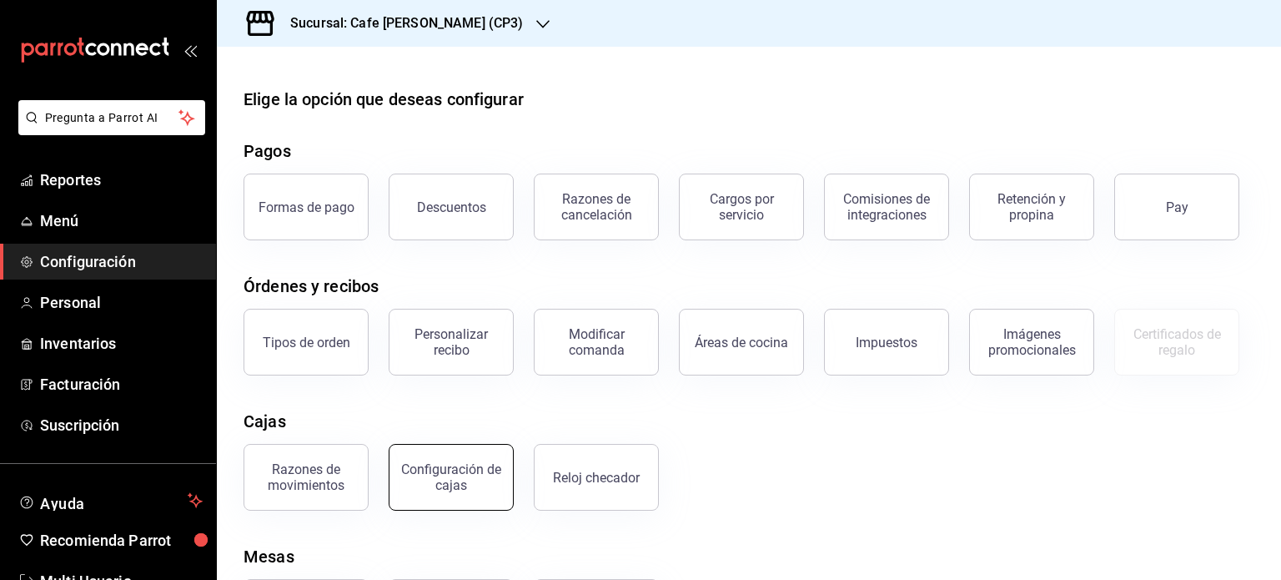
click at [458, 480] on div "Configuración de cajas" at bounding box center [450, 477] width 103 height 32
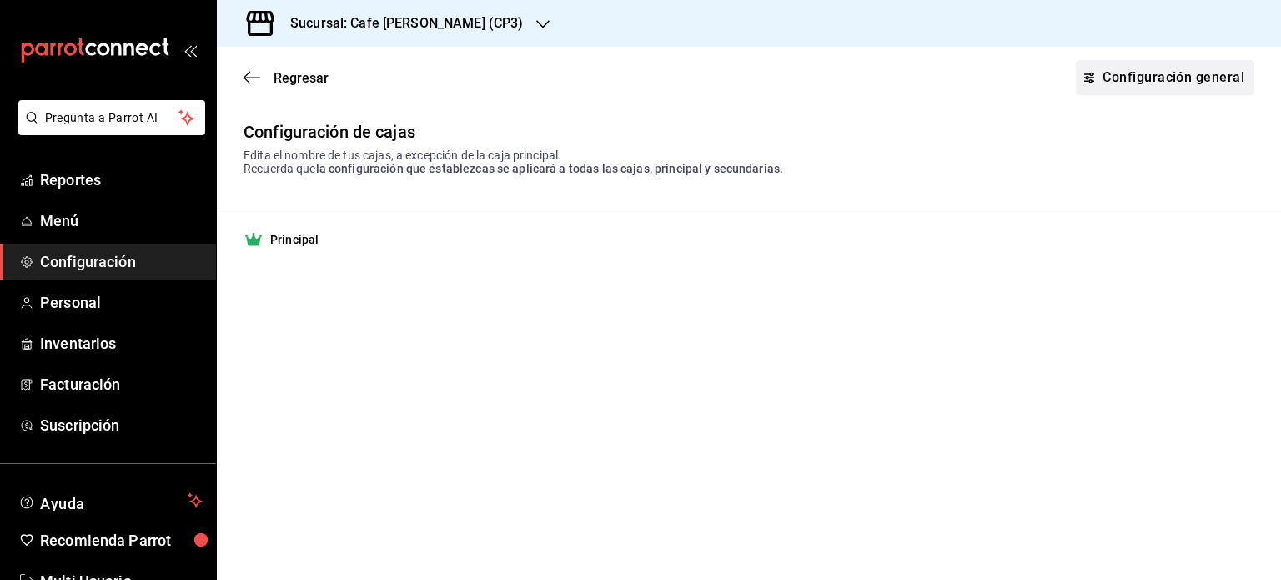
click at [1148, 73] on link "Configuración general" at bounding box center [1165, 77] width 178 height 35
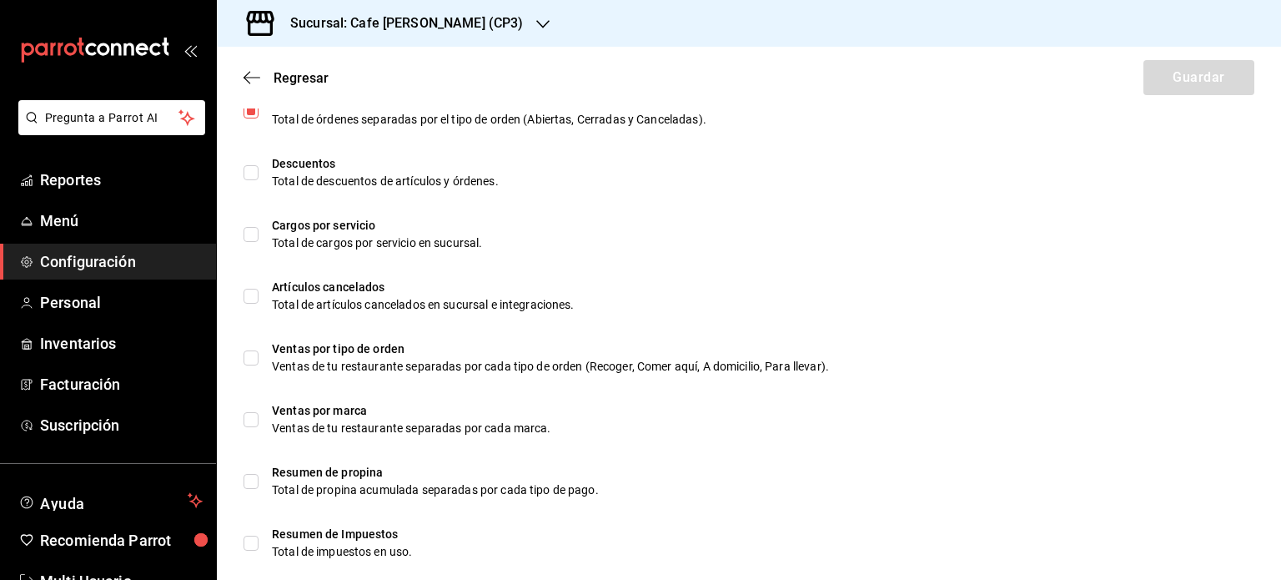
scroll to position [1068, 0]
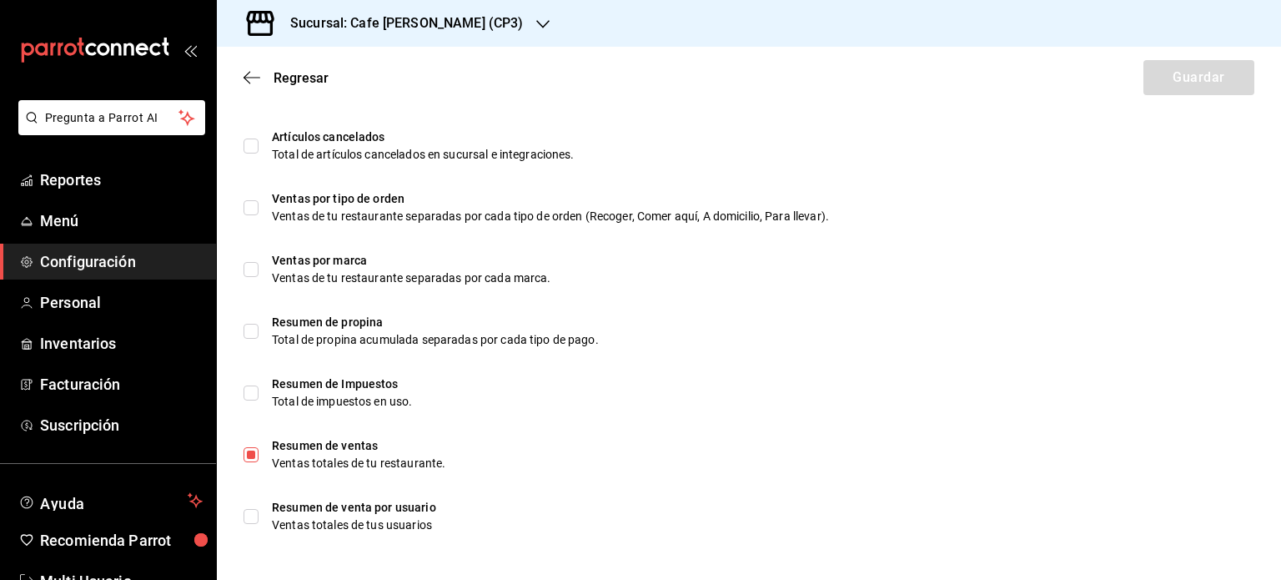
click at [438, 23] on h3 "Sucursal: Cafe [PERSON_NAME] (CP3)" at bounding box center [400, 23] width 246 height 20
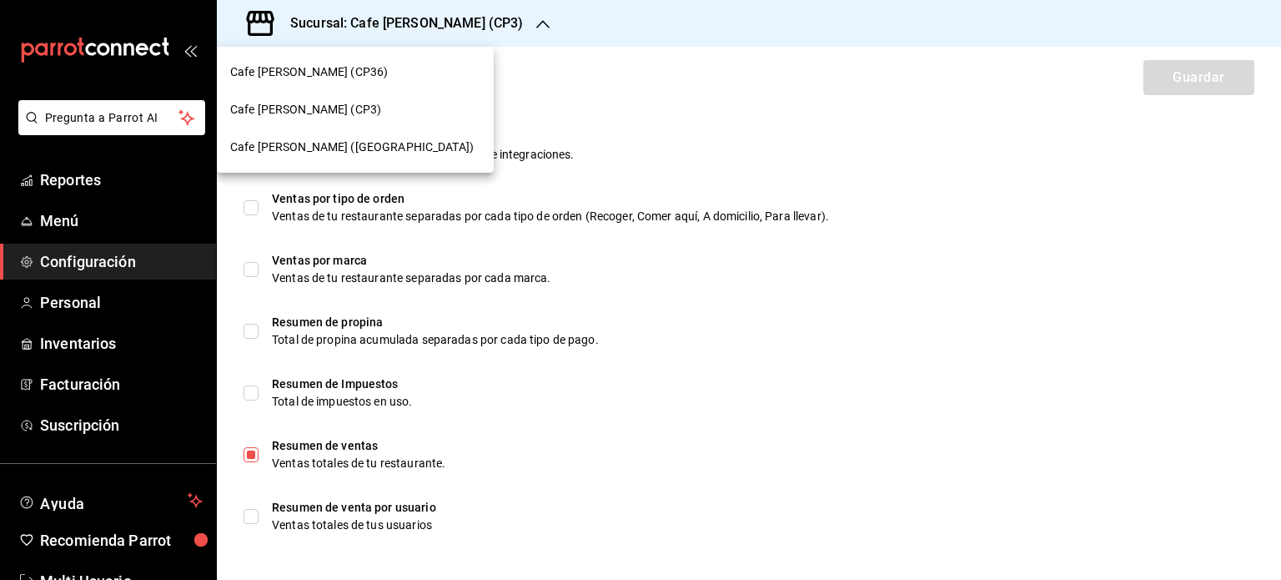
click at [344, 142] on span "Cafe [PERSON_NAME] ([GEOGRAPHIC_DATA])" at bounding box center [352, 147] width 244 height 18
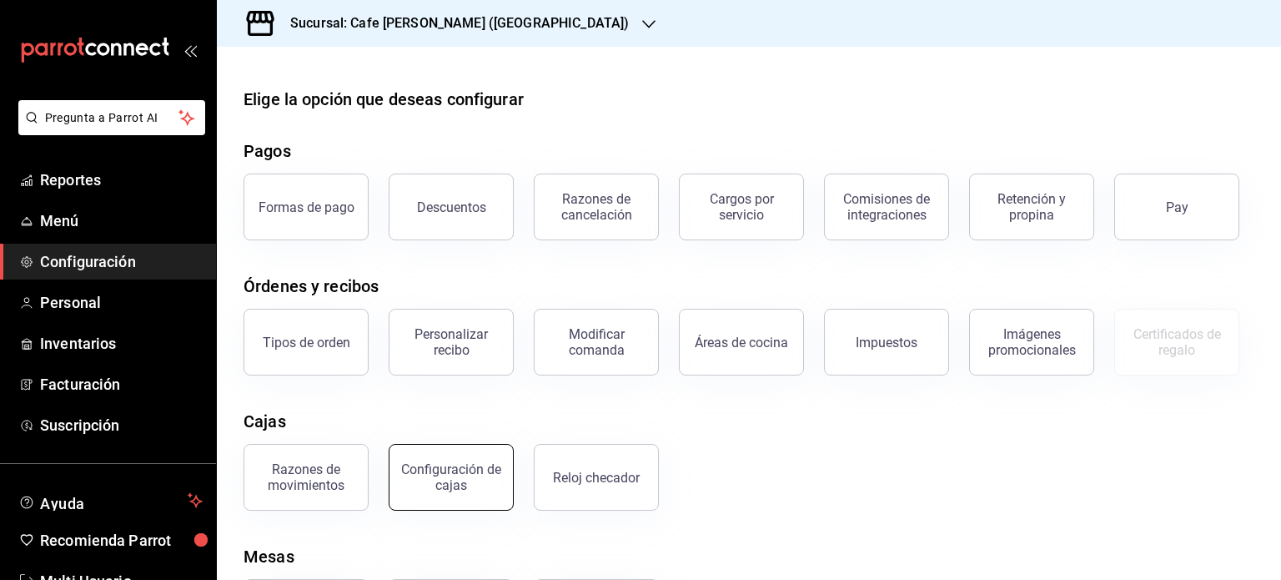
click at [453, 485] on div "Configuración de cajas" at bounding box center [450, 477] width 103 height 32
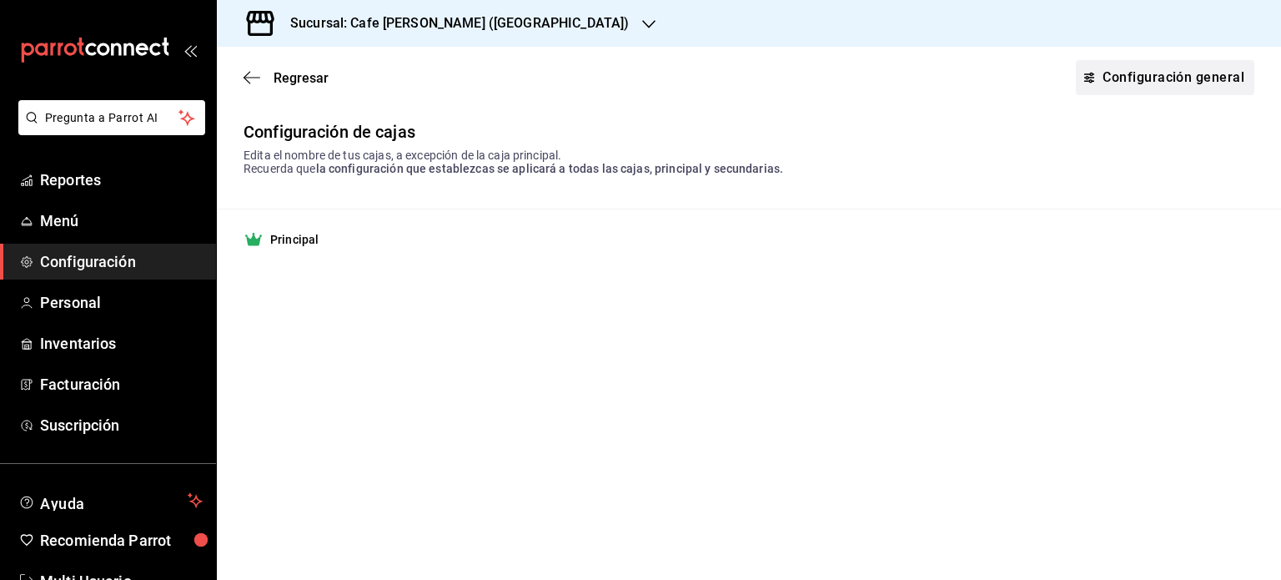
click at [1177, 82] on link "Configuración general" at bounding box center [1165, 77] width 178 height 35
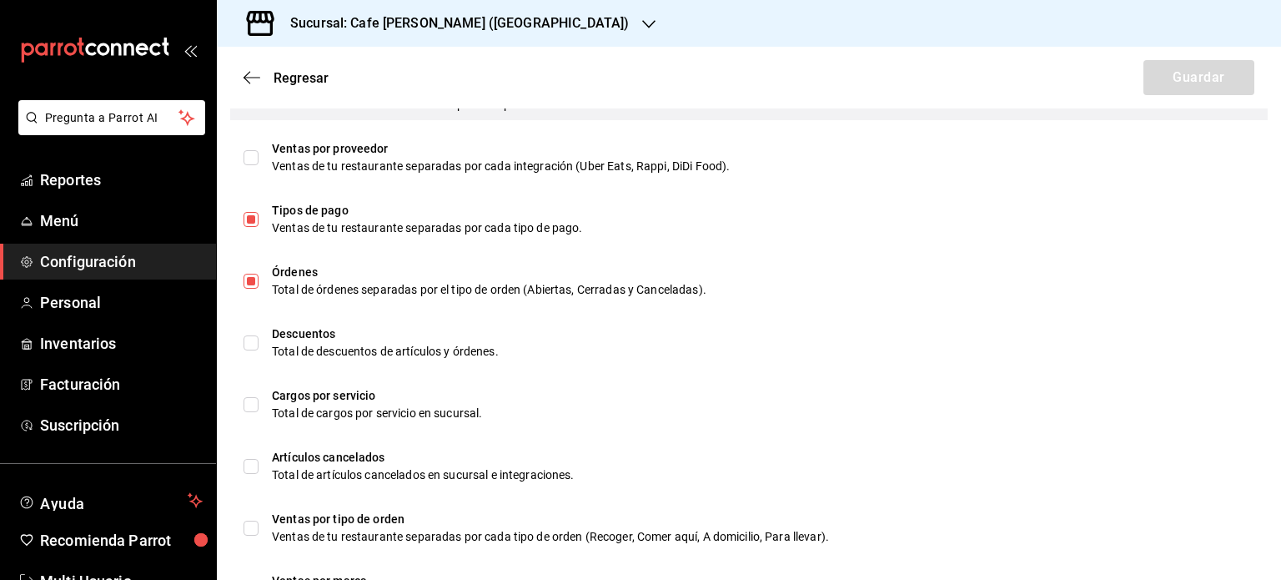
scroll to position [751, 0]
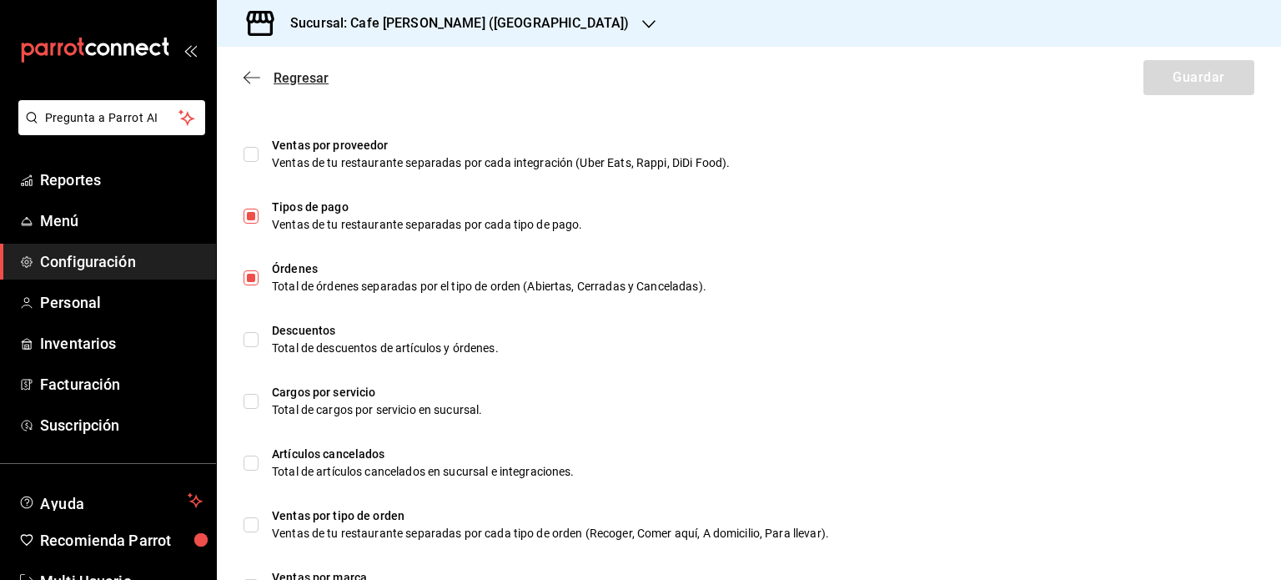
click at [298, 72] on span "Regresar" at bounding box center [301, 78] width 55 height 16
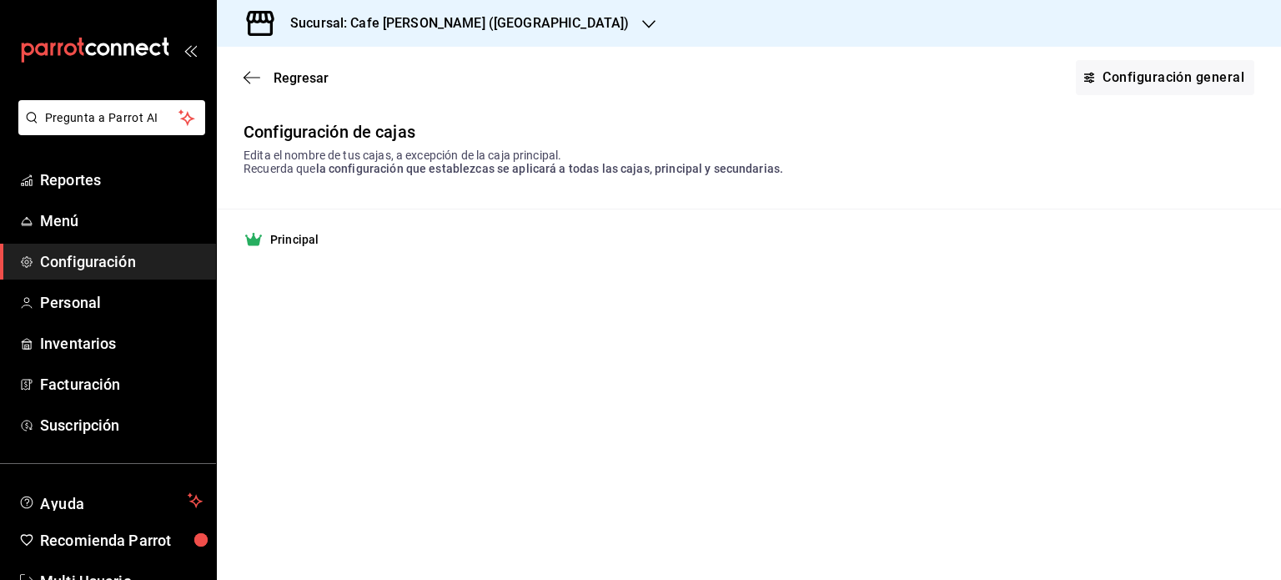
click at [514, 25] on h3 "Sucursal: Cafe [PERSON_NAME] ([GEOGRAPHIC_DATA])" at bounding box center [453, 23] width 352 height 20
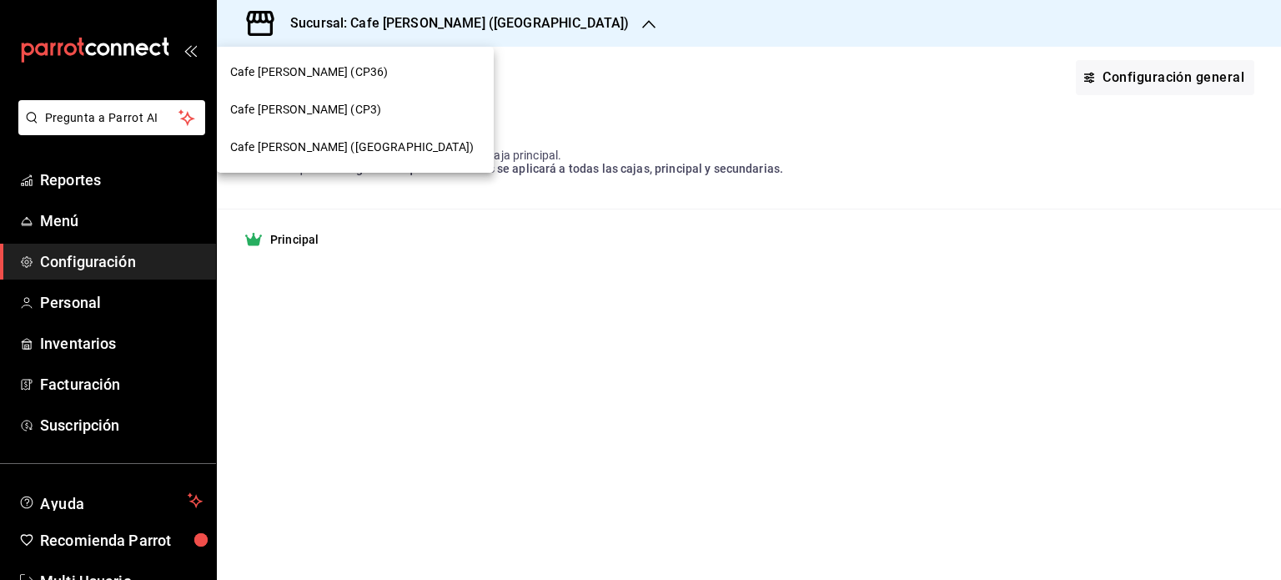
click at [304, 74] on span "Cafe [PERSON_NAME] (CP36)" at bounding box center [309, 72] width 158 height 18
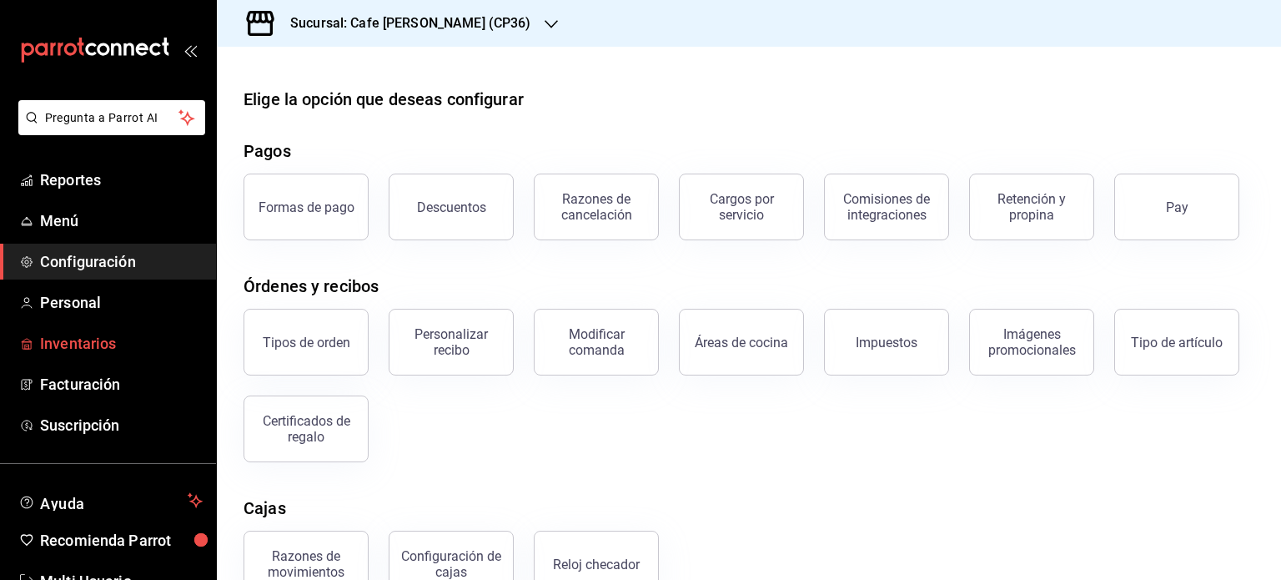
click at [57, 346] on span "Inventarios" at bounding box center [121, 343] width 163 height 23
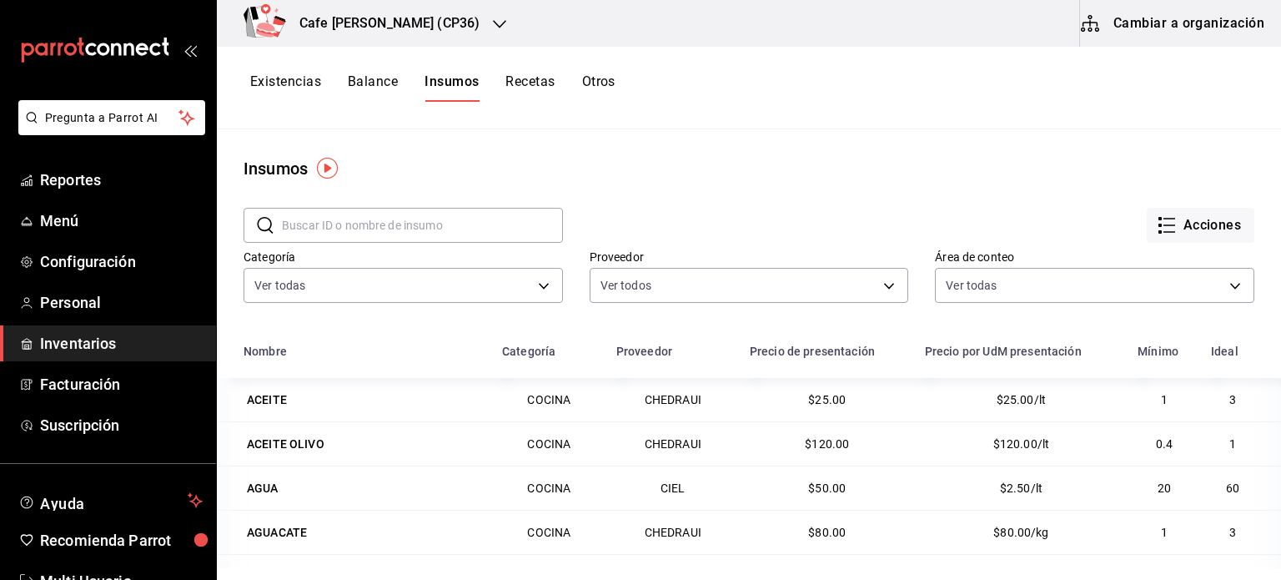
click at [298, 83] on button "Existencias" at bounding box center [285, 87] width 71 height 28
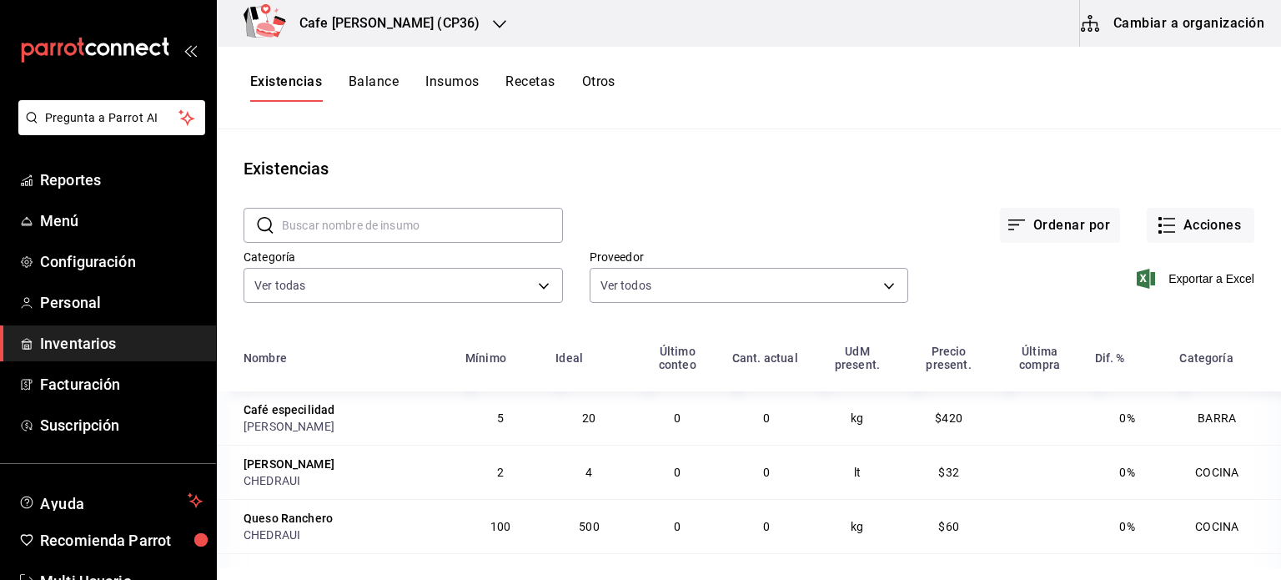
click at [377, 83] on button "Balance" at bounding box center [374, 87] width 50 height 28
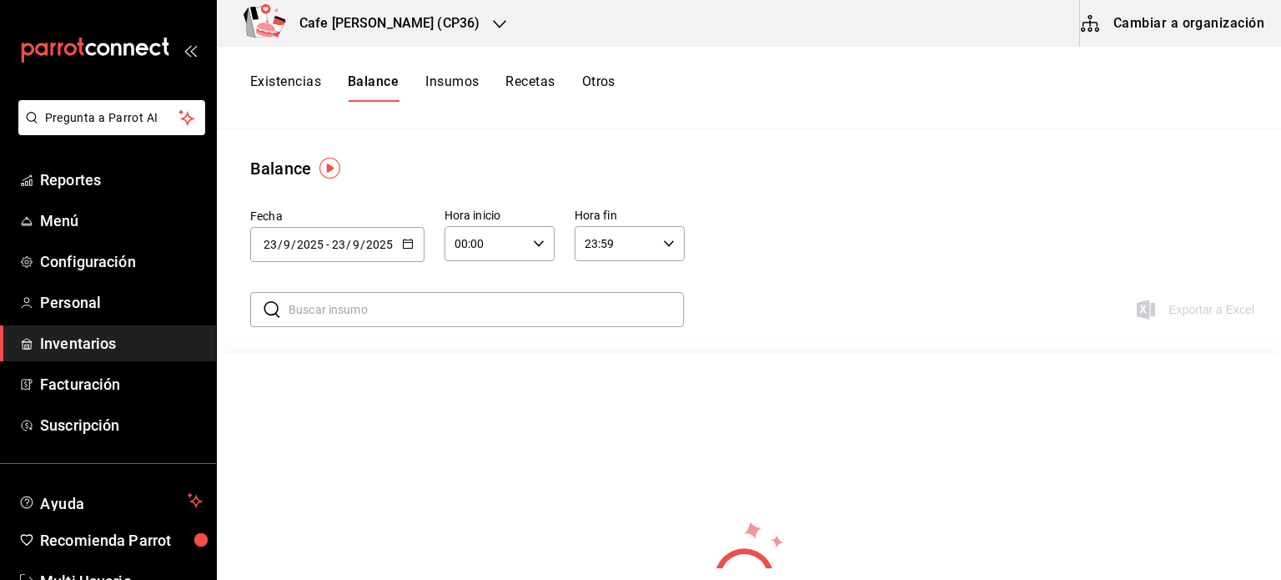
click at [406, 240] on icon "button" at bounding box center [408, 244] width 12 height 12
click at [426, 18] on div "Cafe [PERSON_NAME] (CP36)" at bounding box center [371, 23] width 283 height 47
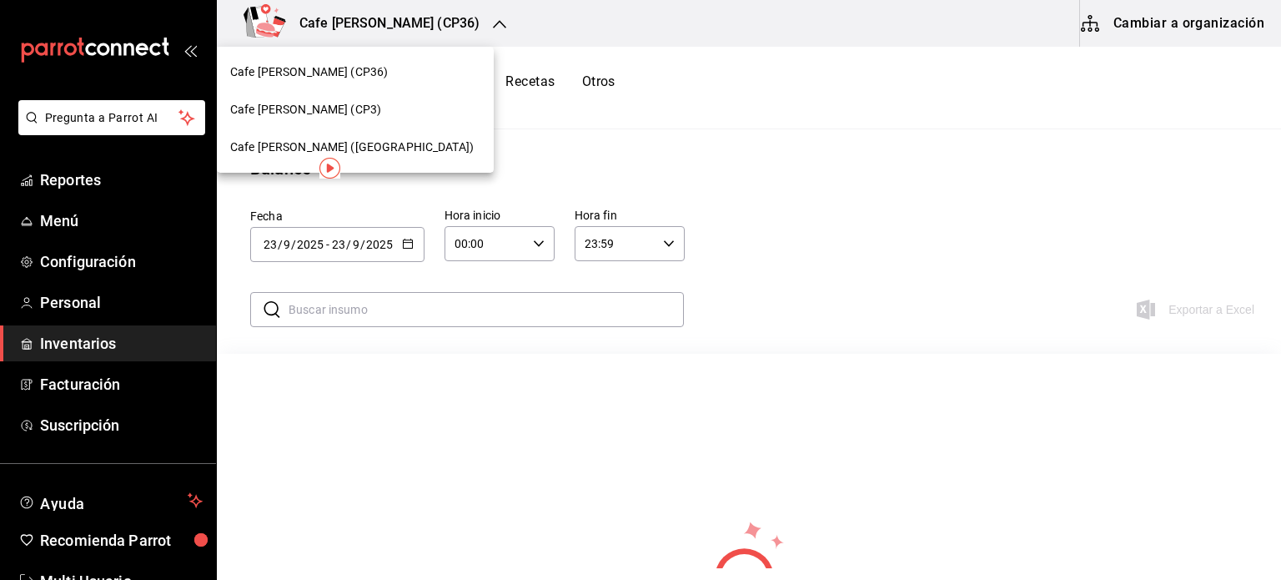
click at [330, 106] on span "Cafe [PERSON_NAME] (CP3)" at bounding box center [305, 110] width 151 height 18
